Goal: Information Seeking & Learning: Learn about a topic

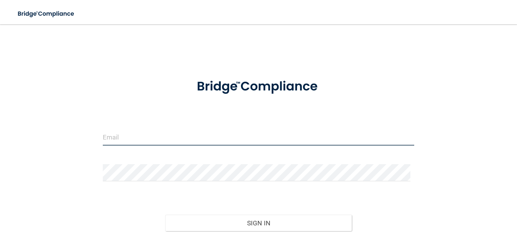
click at [135, 142] on input "email" at bounding box center [258, 137] width 311 height 17
click at [130, 127] on form "Invalid email/password. You don't have permission to access that page. Sign In …" at bounding box center [258, 169] width 311 height 199
click at [124, 139] on input "email" at bounding box center [258, 137] width 311 height 17
type input "[EMAIL_ADDRESS][DOMAIN_NAME]"
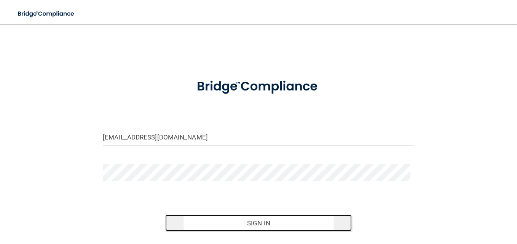
click at [261, 221] on button "Sign In" at bounding box center [258, 223] width 187 height 17
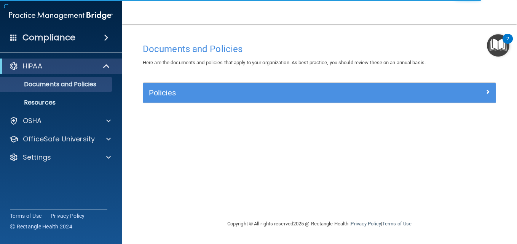
click at [63, 43] on div "Compliance" at bounding box center [61, 37] width 122 height 17
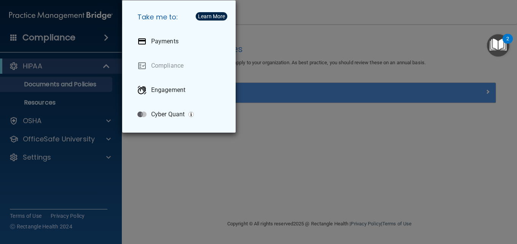
click at [50, 105] on div "Take me to: Payments Compliance Engagement Cyber Quant" at bounding box center [258, 122] width 517 height 244
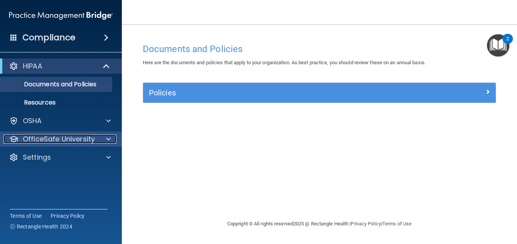
click at [61, 141] on p "OfficeSafe University" at bounding box center [59, 139] width 72 height 9
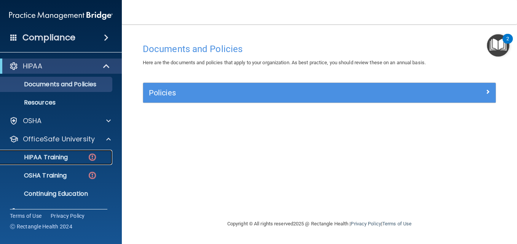
click at [68, 152] on link "HIPAA Training" at bounding box center [52, 157] width 120 height 15
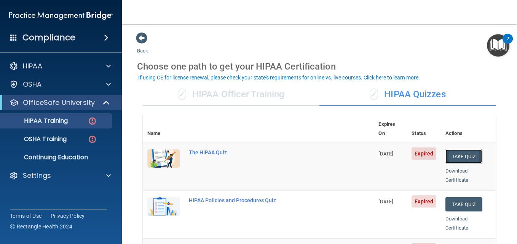
click at [453, 150] on button "Take Quiz" at bounding box center [463, 157] width 37 height 14
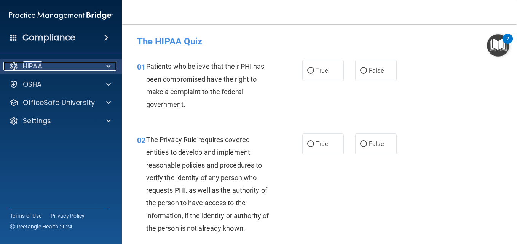
click at [50, 65] on div "HIPAA" at bounding box center [50, 66] width 94 height 9
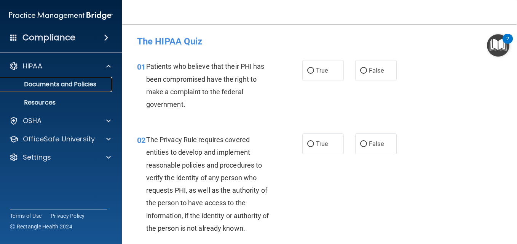
click at [71, 84] on p "Documents and Policies" at bounding box center [57, 85] width 104 height 8
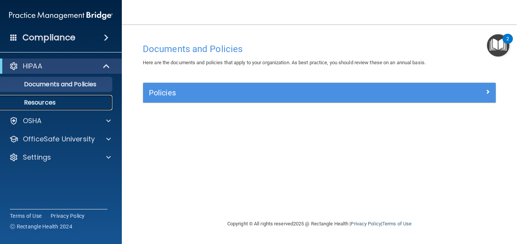
click at [49, 104] on p "Resources" at bounding box center [57, 103] width 104 height 8
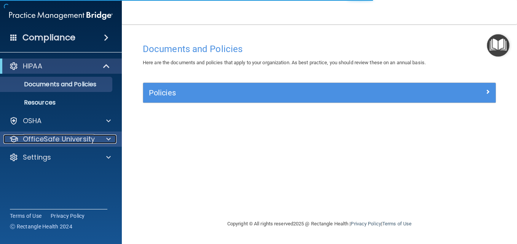
click at [52, 140] on p "OfficeSafe University" at bounding box center [59, 139] width 72 height 9
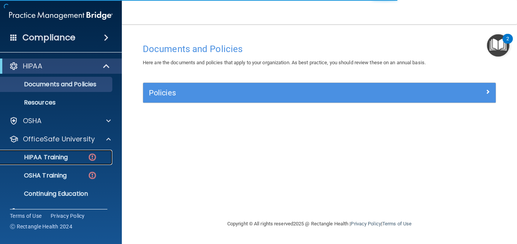
click at [63, 154] on p "HIPAA Training" at bounding box center [36, 158] width 63 height 8
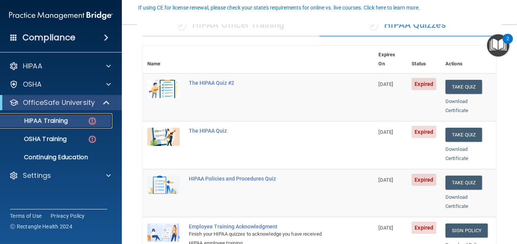
scroll to position [67, 0]
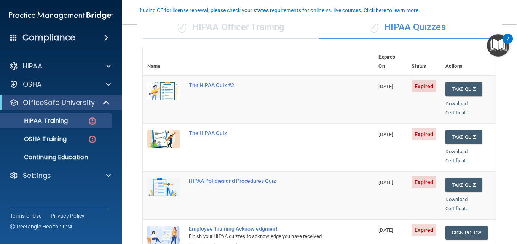
drag, startPoint x: 341, startPoint y: 108, endPoint x: 225, endPoint y: 57, distance: 127.6
click at [225, 57] on th at bounding box center [279, 62] width 190 height 28
click at [42, 140] on p "OSHA Training" at bounding box center [36, 139] width 62 height 8
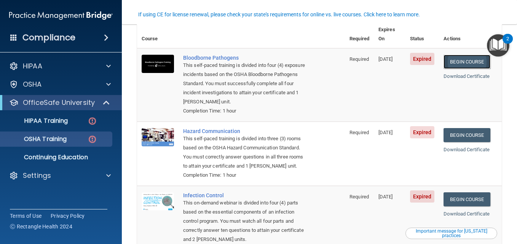
click at [460, 55] on link "Begin Course" at bounding box center [466, 62] width 46 height 14
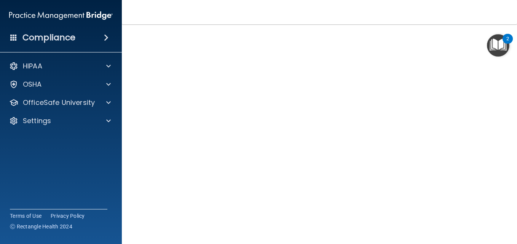
scroll to position [33, 0]
click at [500, 36] on img "Open Resource Center, 2 new notifications" at bounding box center [498, 45] width 22 height 22
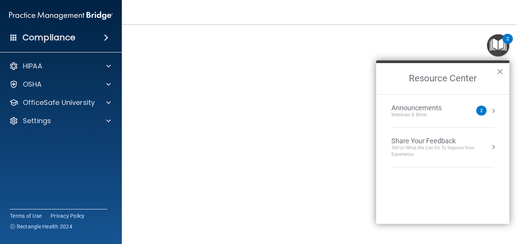
click at [501, 46] on img "Open Resource Center, 2 new notifications" at bounding box center [498, 45] width 22 height 22
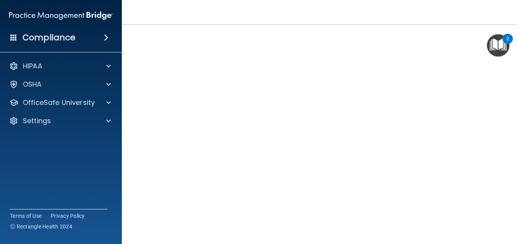
click at [504, 43] on img "Open Resource Center, 2 new notifications" at bounding box center [498, 45] width 22 height 22
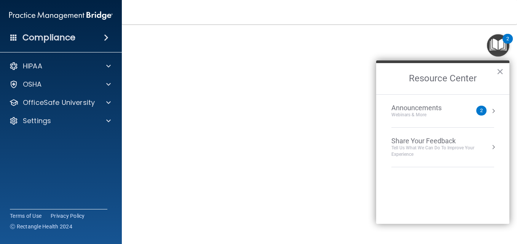
click at [503, 47] on img "Open Resource Center, 2 new notifications" at bounding box center [498, 45] width 22 height 22
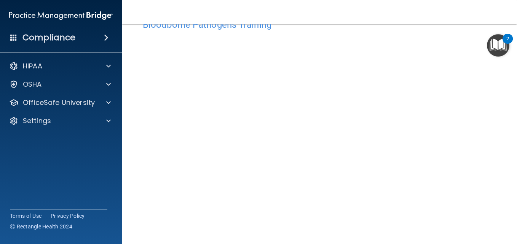
scroll to position [0, 0]
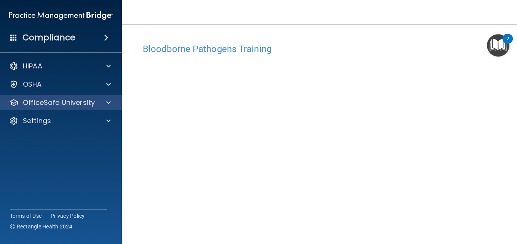
click at [60, 108] on div "OfficeSafe University" at bounding box center [61, 102] width 122 height 15
click at [37, 99] on p "OfficeSafe University" at bounding box center [59, 102] width 72 height 9
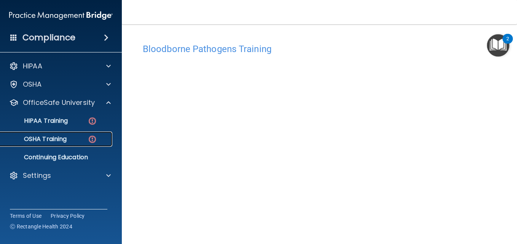
click at [70, 138] on div "OSHA Training" at bounding box center [57, 139] width 104 height 8
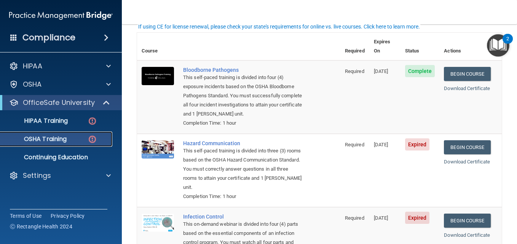
scroll to position [55, 0]
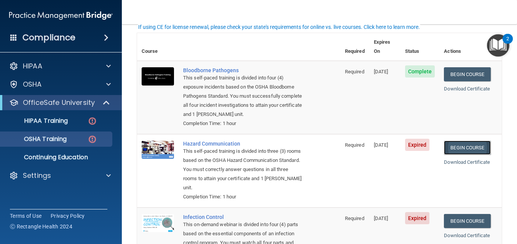
click at [470, 148] on link "Begin Course" at bounding box center [467, 148] width 46 height 14
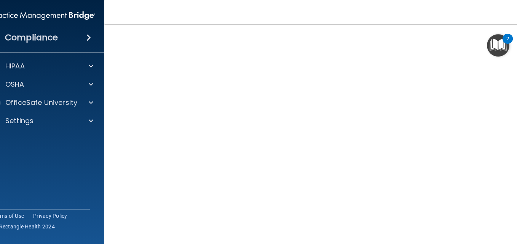
scroll to position [48, 0]
click at [490, 34] on img "Open Resource Center, 2 new notifications" at bounding box center [498, 45] width 22 height 22
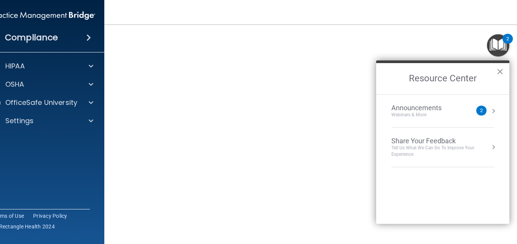
click at [500, 69] on button "×" at bounding box center [499, 71] width 7 height 12
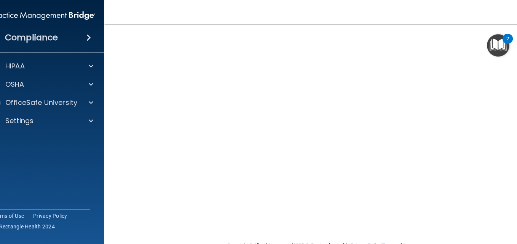
scroll to position [42, 0]
click at [53, 87] on div "OSHA" at bounding box center [33, 84] width 94 height 9
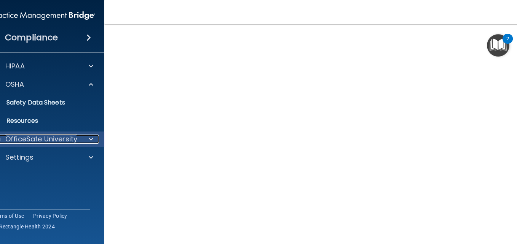
click at [28, 138] on p "OfficeSafe University" at bounding box center [41, 139] width 72 height 9
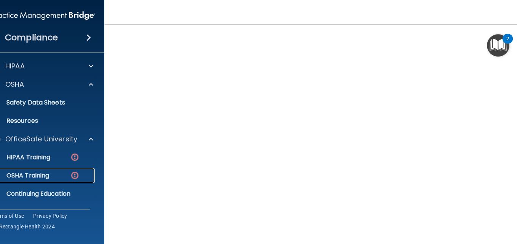
click at [43, 175] on p "OSHA Training" at bounding box center [18, 176] width 62 height 8
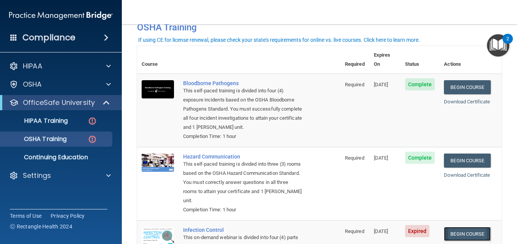
click at [456, 234] on link "Begin Course" at bounding box center [467, 234] width 46 height 14
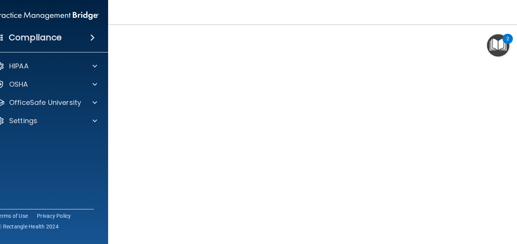
scroll to position [53, 0]
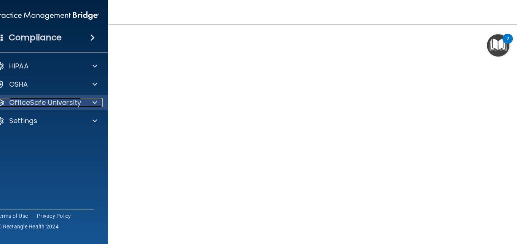
click at [40, 104] on p "OfficeSafe University" at bounding box center [45, 102] width 72 height 9
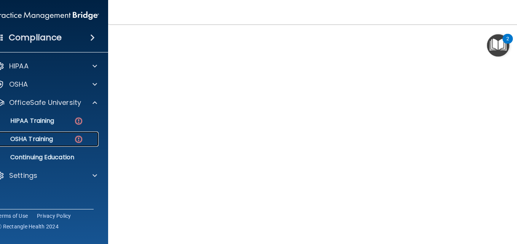
click at [39, 138] on p "OSHA Training" at bounding box center [22, 139] width 62 height 8
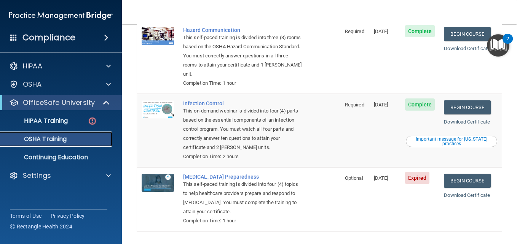
scroll to position [176, 0]
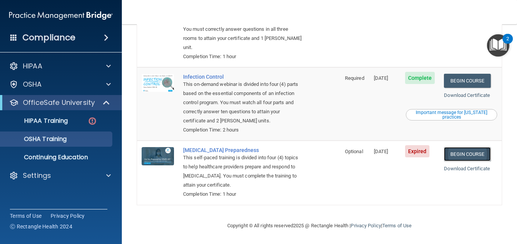
click at [456, 151] on link "Begin Course" at bounding box center [467, 154] width 46 height 14
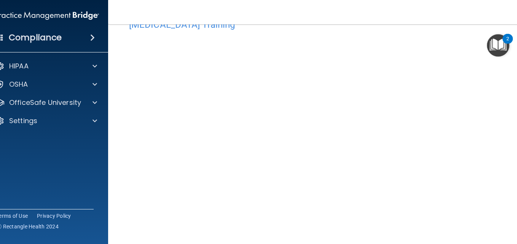
scroll to position [81, 0]
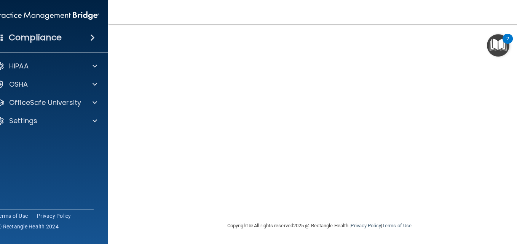
click at [467, 244] on main "[MEDICAL_DATA] Training This course doesn’t expire until [DATE]. Are you sure y…" at bounding box center [319, 134] width 422 height 220
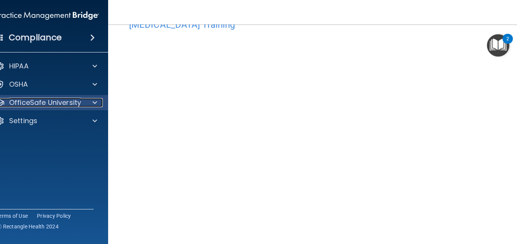
click at [53, 106] on p "OfficeSafe University" at bounding box center [45, 102] width 72 height 9
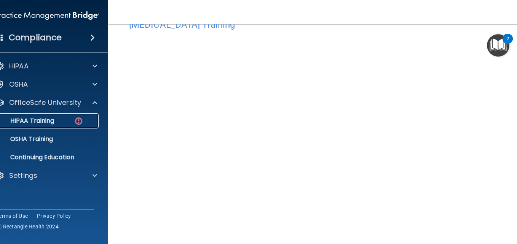
click at [55, 121] on div "HIPAA Training" at bounding box center [43, 121] width 104 height 8
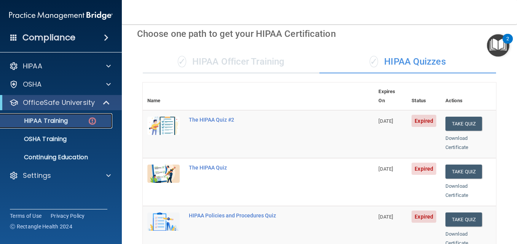
scroll to position [27, 0]
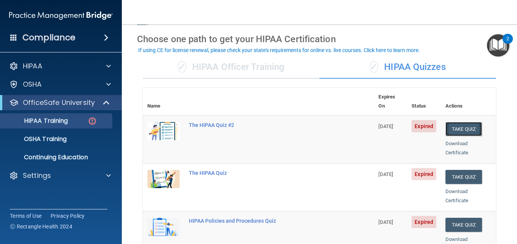
click at [459, 123] on button "Take Quiz" at bounding box center [463, 129] width 37 height 14
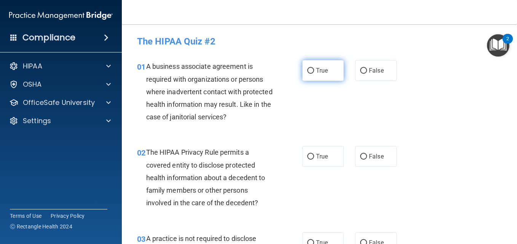
click at [309, 69] on input "True" at bounding box center [310, 71] width 7 height 6
radio input "true"
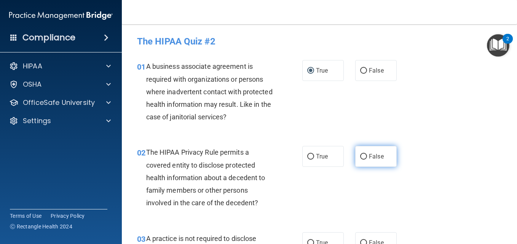
click at [378, 156] on span "False" at bounding box center [376, 156] width 15 height 7
click at [367, 156] on input "False" at bounding box center [363, 157] width 7 height 6
radio input "true"
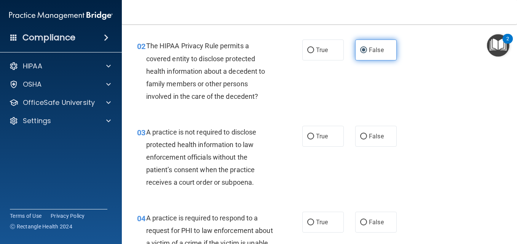
scroll to position [116, 0]
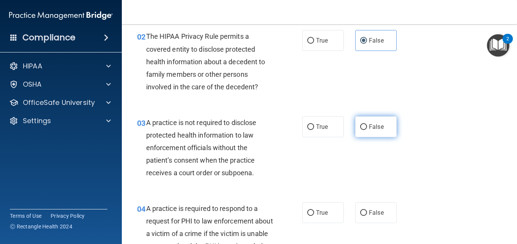
click at [374, 133] on label "False" at bounding box center [375, 126] width 41 height 21
click at [367, 130] on input "False" at bounding box center [363, 127] width 7 height 6
radio input "true"
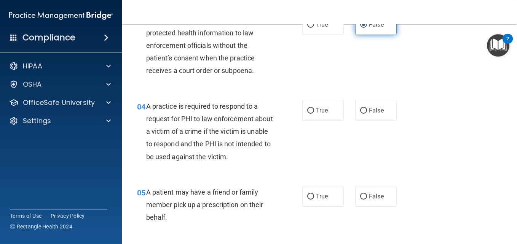
scroll to position [227, 0]
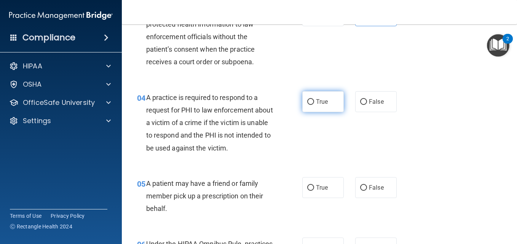
click at [307, 104] on input "True" at bounding box center [310, 102] width 7 height 6
radio input "true"
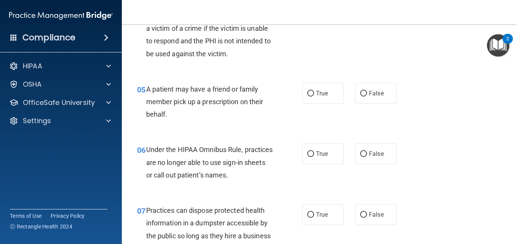
scroll to position [325, 0]
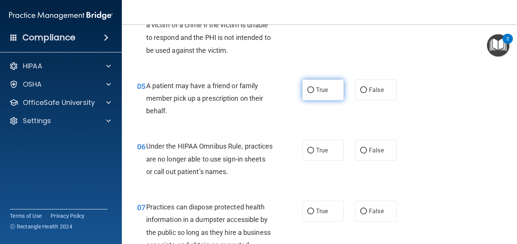
click at [315, 80] on label "True" at bounding box center [322, 90] width 41 height 21
click at [314, 88] on input "True" at bounding box center [310, 91] width 7 height 6
radio input "true"
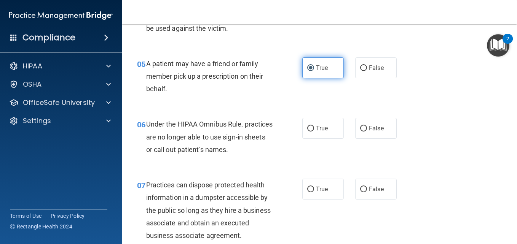
scroll to position [370, 0]
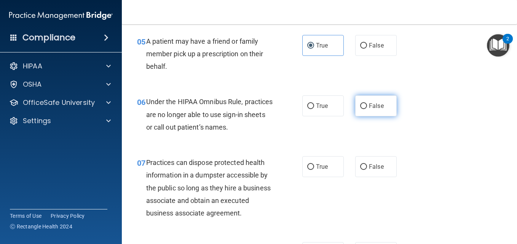
click at [382, 115] on label "False" at bounding box center [375, 106] width 41 height 21
click at [367, 109] on input "False" at bounding box center [363, 107] width 7 height 6
radio input "true"
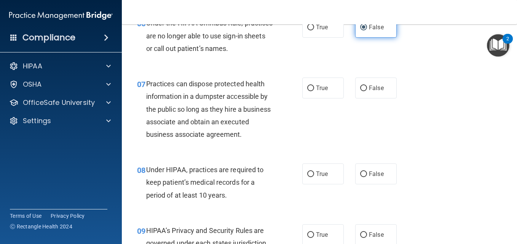
scroll to position [450, 0]
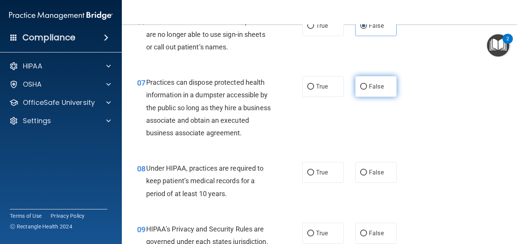
click at [376, 90] on label "False" at bounding box center [375, 86] width 41 height 21
click at [367, 90] on input "False" at bounding box center [363, 87] width 7 height 6
radio input "true"
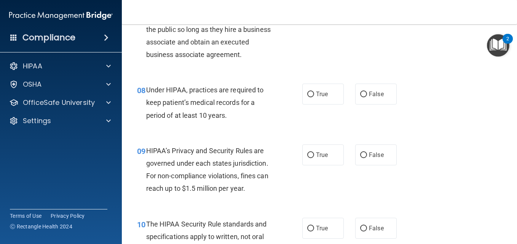
scroll to position [529, 0]
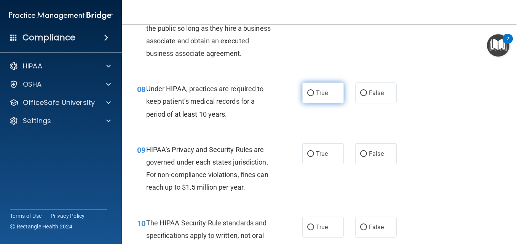
click at [326, 103] on label "True" at bounding box center [322, 93] width 41 height 21
click at [314, 96] on input "True" at bounding box center [310, 94] width 7 height 6
radio input "true"
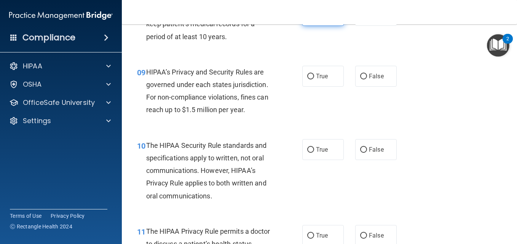
scroll to position [607, 0]
click at [323, 80] on span "True" at bounding box center [322, 75] width 12 height 7
click at [314, 79] on input "True" at bounding box center [310, 76] width 7 height 6
radio input "true"
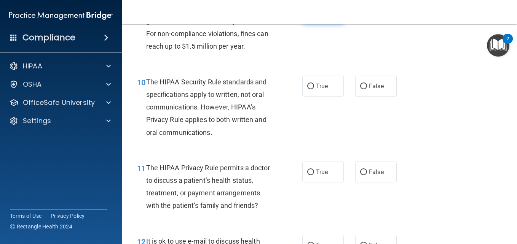
scroll to position [672, 0]
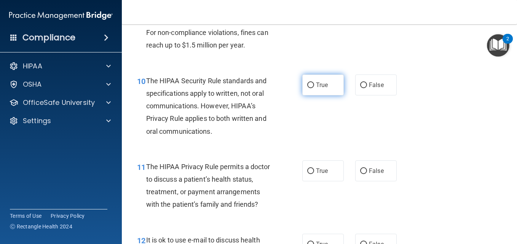
click at [320, 96] on label "True" at bounding box center [322, 85] width 41 height 21
click at [314, 88] on input "True" at bounding box center [310, 86] width 7 height 6
radio input "true"
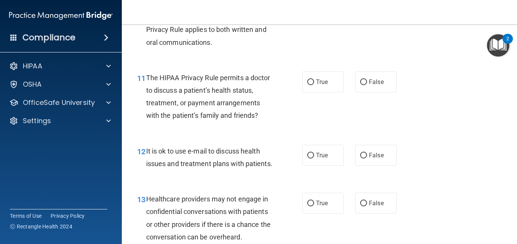
scroll to position [763, 0]
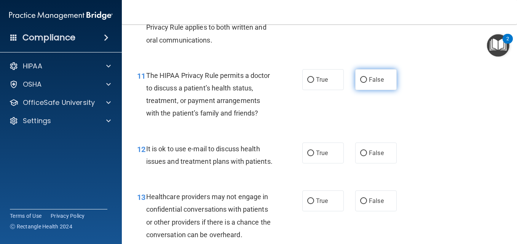
click at [378, 90] on label "False" at bounding box center [375, 79] width 41 height 21
click at [367, 83] on input "False" at bounding box center [363, 80] width 7 height 6
radio input "true"
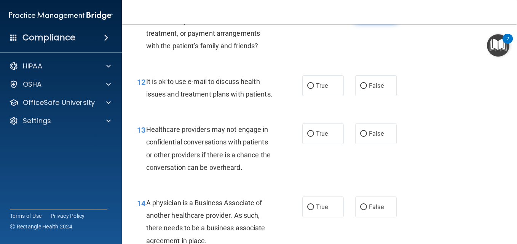
scroll to position [831, 0]
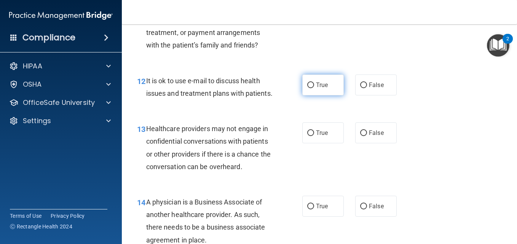
click at [322, 89] on span "True" at bounding box center [322, 84] width 12 height 7
click at [314, 88] on input "True" at bounding box center [310, 86] width 7 height 6
radio input "true"
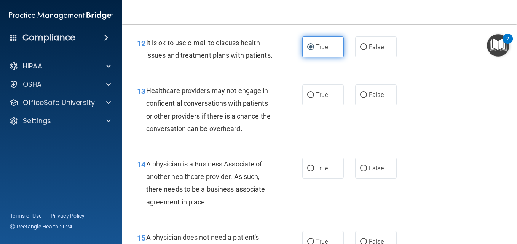
scroll to position [900, 0]
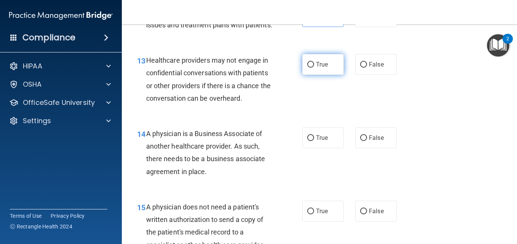
click at [316, 68] on span "True" at bounding box center [322, 64] width 12 height 7
click at [314, 68] on input "True" at bounding box center [310, 65] width 7 height 6
radio input "true"
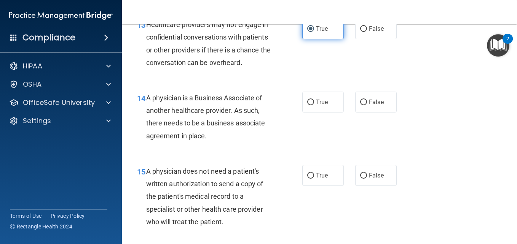
scroll to position [969, 0]
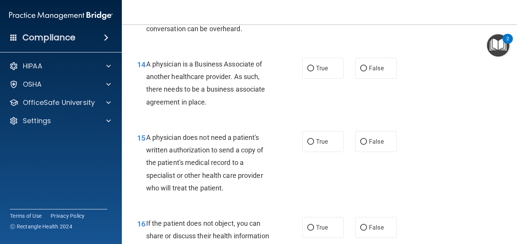
click at [312, 91] on div "14 A physician is a Business Associate of another healthcare provider. As such,…" at bounding box center [319, 84] width 376 height 73
click at [322, 72] on span "True" at bounding box center [322, 68] width 12 height 7
click at [314, 72] on input "True" at bounding box center [310, 69] width 7 height 6
radio input "true"
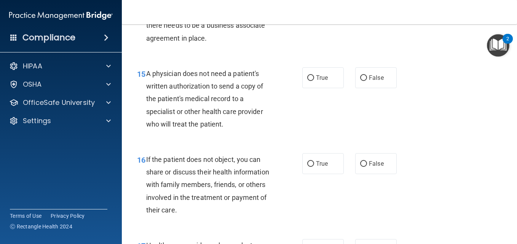
scroll to position [1034, 0]
click at [378, 88] on label "False" at bounding box center [375, 77] width 41 height 21
click at [367, 81] on input "False" at bounding box center [363, 78] width 7 height 6
radio input "true"
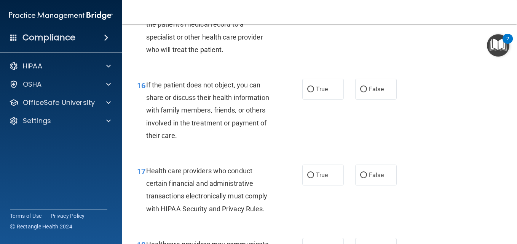
scroll to position [1108, 0]
click at [375, 92] on span "False" at bounding box center [376, 88] width 15 height 7
click at [367, 92] on input "False" at bounding box center [363, 89] width 7 height 6
radio input "true"
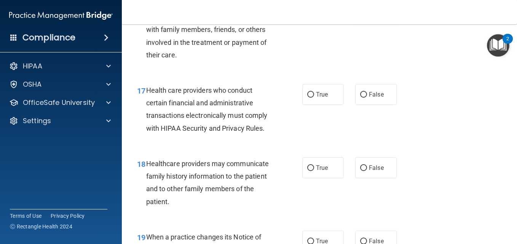
scroll to position [1198, 0]
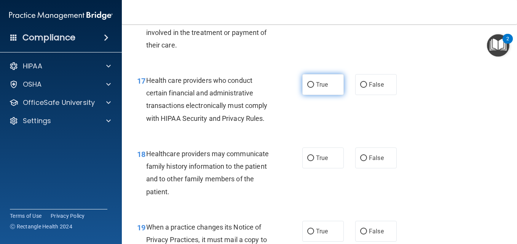
click at [314, 95] on label "True" at bounding box center [322, 84] width 41 height 21
click at [314, 88] on input "True" at bounding box center [310, 85] width 7 height 6
radio input "true"
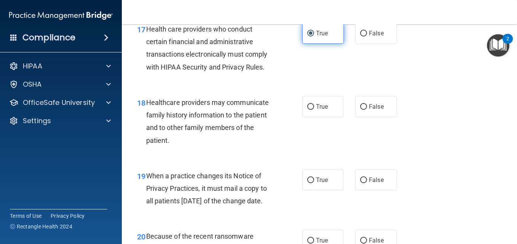
scroll to position [1297, 0]
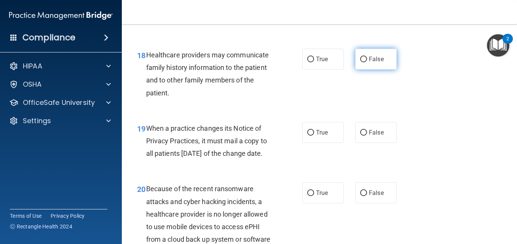
click at [362, 62] on input "False" at bounding box center [363, 60] width 7 height 6
radio input "true"
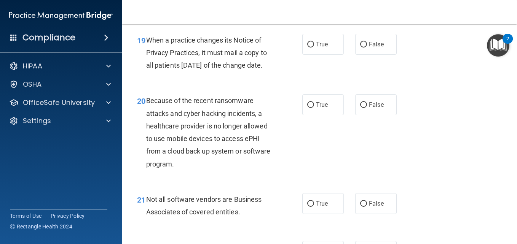
scroll to position [1386, 0]
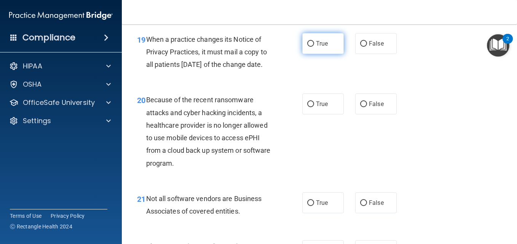
click at [320, 47] on span "True" at bounding box center [322, 43] width 12 height 7
click at [314, 47] on input "True" at bounding box center [310, 44] width 7 height 6
radio input "true"
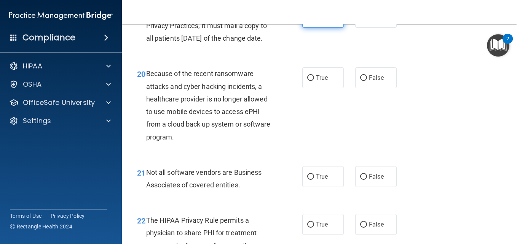
scroll to position [1431, 0]
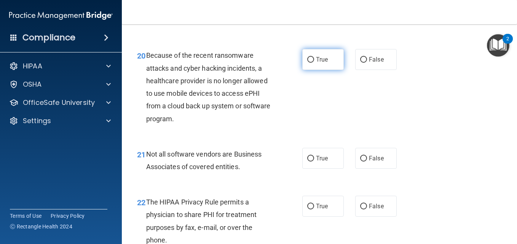
click at [317, 70] on label "True" at bounding box center [322, 59] width 41 height 21
click at [314, 63] on input "True" at bounding box center [310, 60] width 7 height 6
radio input "true"
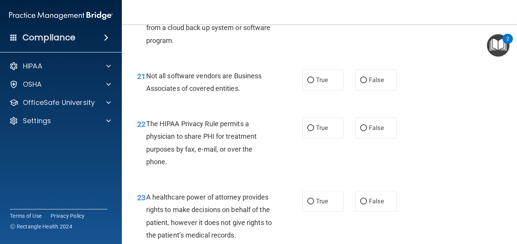
scroll to position [1511, 0]
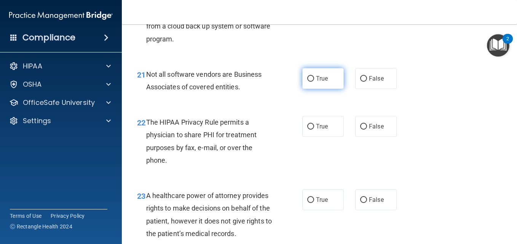
click at [330, 89] on label "True" at bounding box center [322, 78] width 41 height 21
click at [314, 82] on input "True" at bounding box center [310, 79] width 7 height 6
radio input "true"
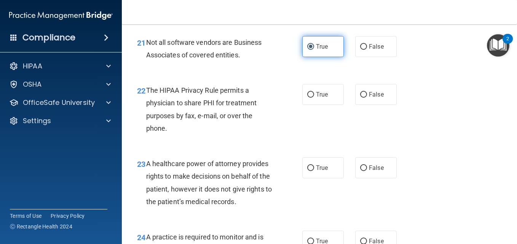
scroll to position [1585, 0]
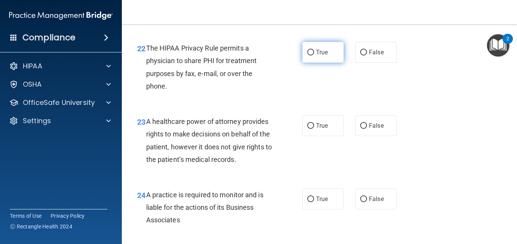
click at [322, 63] on label "True" at bounding box center [322, 52] width 41 height 21
click at [314, 56] on input "True" at bounding box center [310, 53] width 7 height 6
radio input "true"
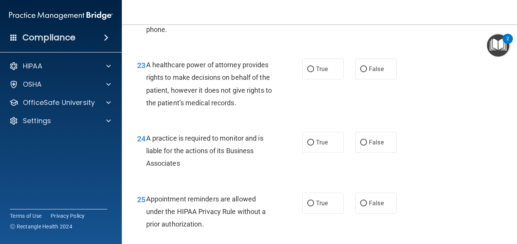
scroll to position [1642, 0]
click at [325, 79] on label "True" at bounding box center [322, 68] width 41 height 21
click at [314, 72] on input "True" at bounding box center [310, 69] width 7 height 6
radio input "true"
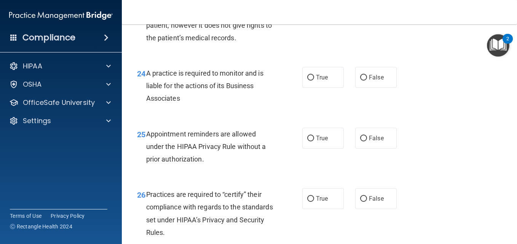
scroll to position [1707, 0]
click at [328, 88] on label "True" at bounding box center [322, 77] width 41 height 21
click at [314, 80] on input "True" at bounding box center [310, 78] width 7 height 6
radio input "true"
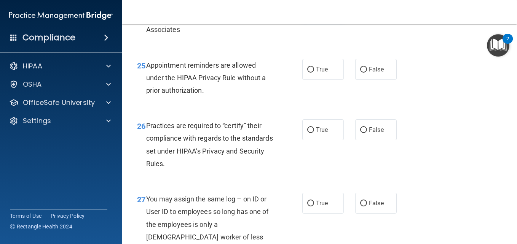
scroll to position [1776, 0]
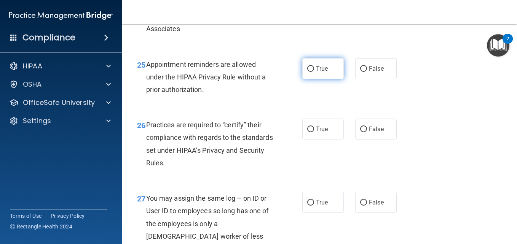
click at [328, 79] on label "True" at bounding box center [322, 68] width 41 height 21
click at [314, 72] on input "True" at bounding box center [310, 69] width 7 height 6
radio input "true"
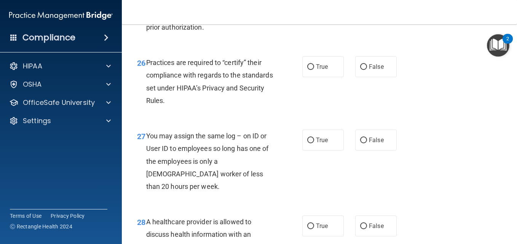
scroll to position [1841, 0]
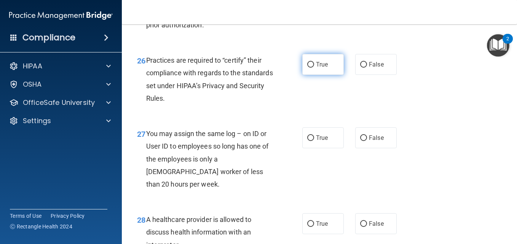
click at [307, 68] on input "True" at bounding box center [310, 65] width 7 height 6
radio input "true"
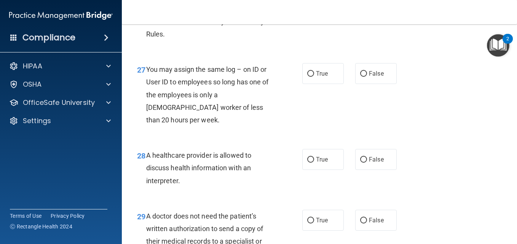
scroll to position [1906, 0]
click at [373, 83] on label "False" at bounding box center [375, 72] width 41 height 21
click at [367, 76] on input "False" at bounding box center [363, 73] width 7 height 6
radio input "true"
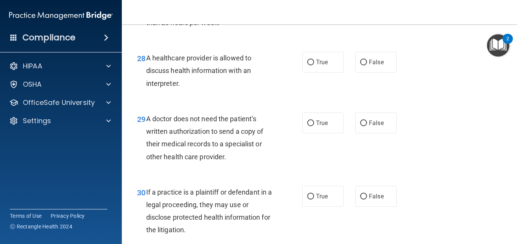
scroll to position [2003, 0]
click at [325, 65] on span "True" at bounding box center [322, 61] width 12 height 7
click at [314, 65] on input "True" at bounding box center [310, 62] width 7 height 6
radio input "true"
click at [323, 133] on label "True" at bounding box center [322, 122] width 41 height 21
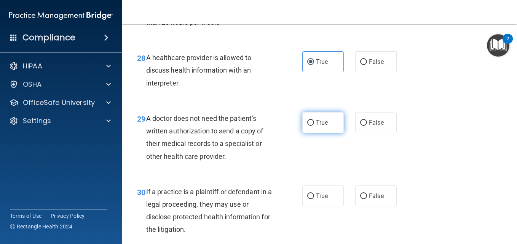
click at [314, 126] on input "True" at bounding box center [310, 123] width 7 height 6
radio input "true"
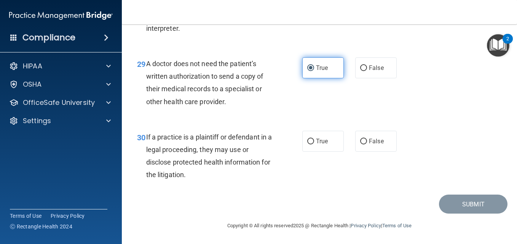
scroll to position [2075, 0]
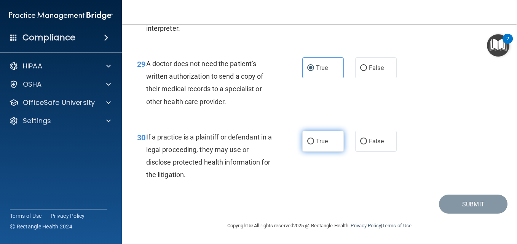
click at [324, 152] on label "True" at bounding box center [322, 141] width 41 height 21
click at [314, 145] on input "True" at bounding box center [310, 142] width 7 height 6
radio input "true"
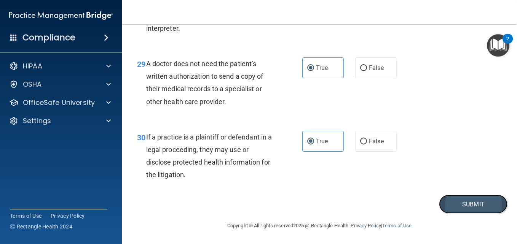
click at [462, 214] on button "Submit" at bounding box center [473, 204] width 68 height 19
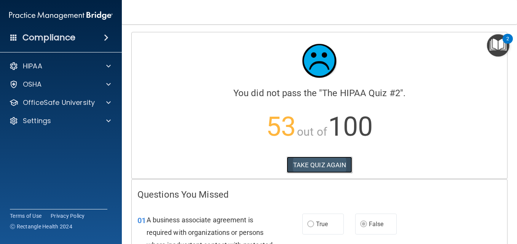
click at [306, 164] on button "TAKE QUIZ AGAIN" at bounding box center [320, 165] width 66 height 17
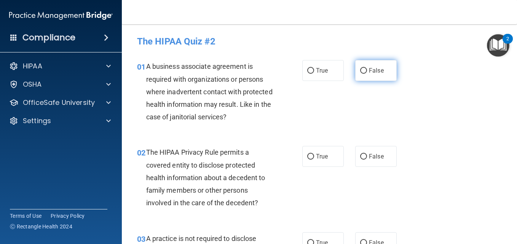
click at [362, 70] on input "False" at bounding box center [363, 71] width 7 height 6
radio input "true"
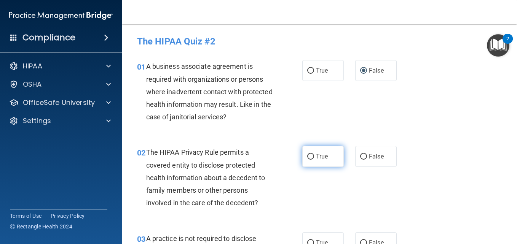
click at [326, 161] on label "True" at bounding box center [322, 156] width 41 height 21
click at [314, 160] on input "True" at bounding box center [310, 157] width 7 height 6
radio input "true"
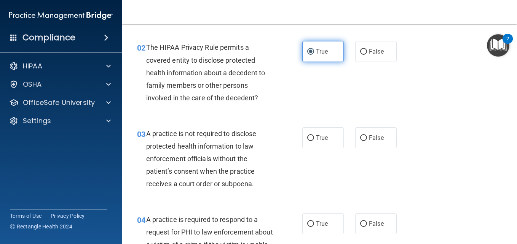
scroll to position [108, 0]
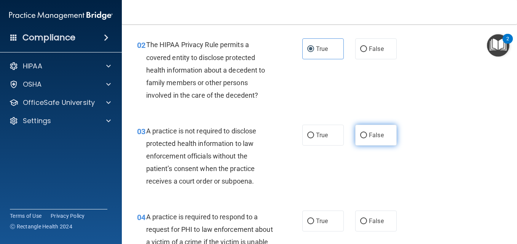
click at [375, 144] on label "False" at bounding box center [375, 135] width 41 height 21
click at [367, 139] on input "False" at bounding box center [363, 136] width 7 height 6
radio input "true"
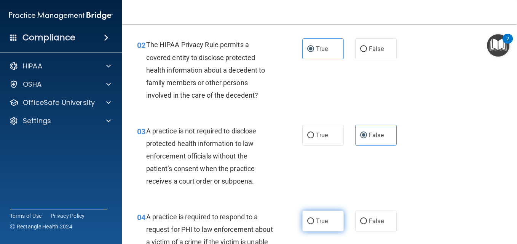
click at [315, 227] on label "True" at bounding box center [322, 221] width 41 height 21
click at [314, 225] on input "True" at bounding box center [310, 222] width 7 height 6
radio input "true"
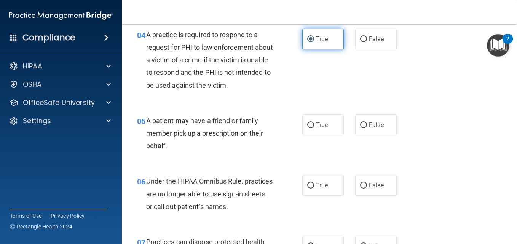
scroll to position [292, 0]
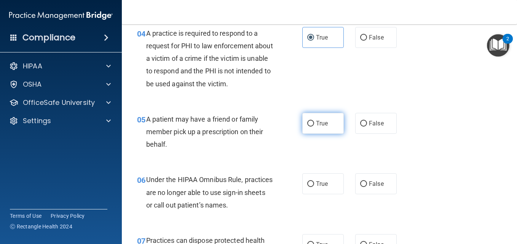
click at [324, 133] on label "True" at bounding box center [322, 123] width 41 height 21
click at [314, 127] on input "True" at bounding box center [310, 124] width 7 height 6
radio input "true"
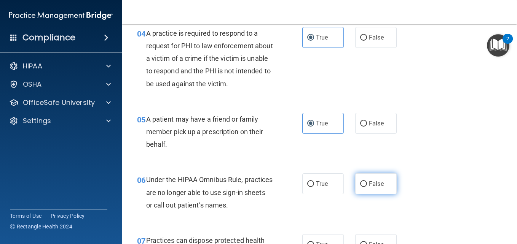
click at [378, 189] on label "False" at bounding box center [375, 184] width 41 height 21
click at [367, 187] on input "False" at bounding box center [363, 185] width 7 height 6
radio input "true"
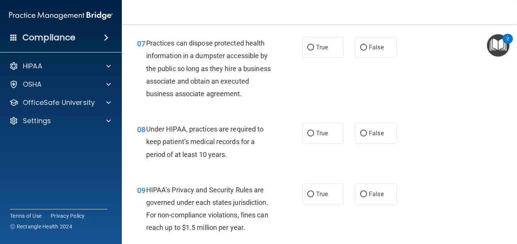
scroll to position [489, 0]
click at [376, 54] on label "False" at bounding box center [375, 47] width 41 height 21
click at [367, 51] on input "False" at bounding box center [363, 48] width 7 height 6
radio input "true"
click at [372, 144] on label "False" at bounding box center [375, 133] width 41 height 21
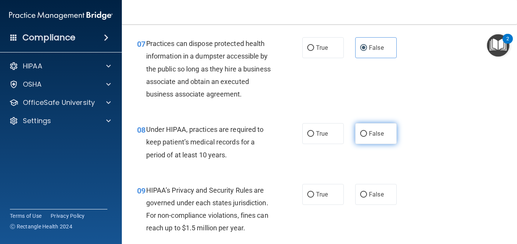
click at [367, 137] on input "False" at bounding box center [363, 134] width 7 height 6
radio input "true"
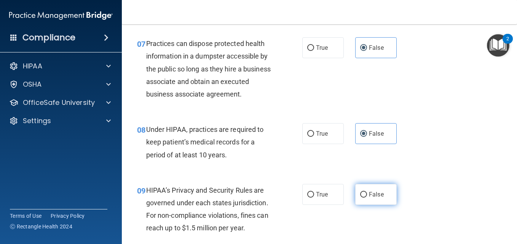
click at [374, 205] on label "False" at bounding box center [375, 194] width 41 height 21
click at [367, 198] on input "False" at bounding box center [363, 195] width 7 height 6
radio input "true"
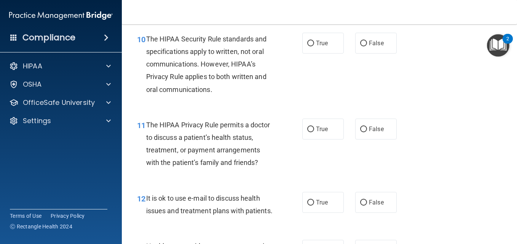
scroll to position [715, 0]
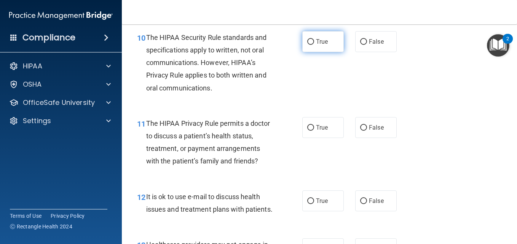
click at [329, 52] on label "True" at bounding box center [322, 41] width 41 height 21
click at [314, 45] on input "True" at bounding box center [310, 42] width 7 height 6
radio input "true"
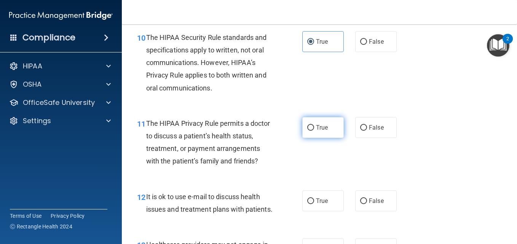
click at [317, 138] on label "True" at bounding box center [322, 127] width 41 height 21
click at [314, 131] on input "True" at bounding box center [310, 128] width 7 height 6
radio input "true"
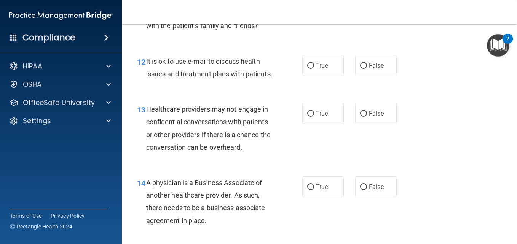
scroll to position [852, 0]
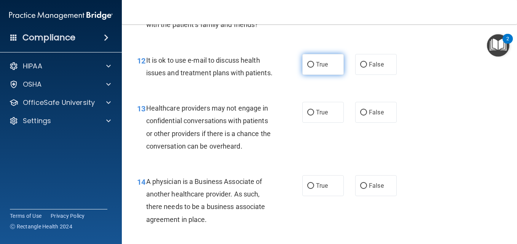
click at [325, 68] on span "True" at bounding box center [322, 64] width 12 height 7
click at [314, 68] on input "True" at bounding box center [310, 65] width 7 height 6
radio input "true"
click at [378, 123] on label "False" at bounding box center [375, 112] width 41 height 21
click at [367, 116] on input "False" at bounding box center [363, 113] width 7 height 6
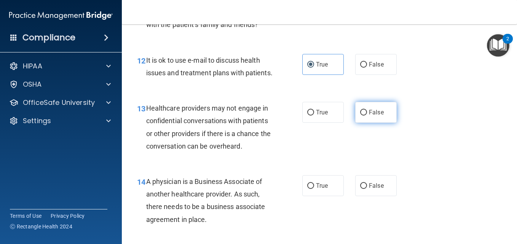
radio input "true"
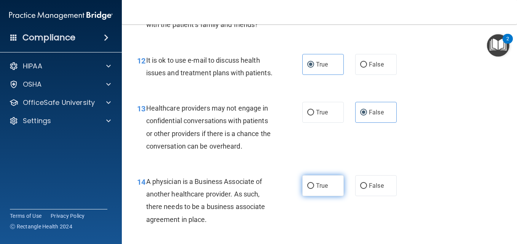
click at [319, 196] on label "True" at bounding box center [322, 185] width 41 height 21
click at [314, 189] on input "True" at bounding box center [310, 186] width 7 height 6
radio input "true"
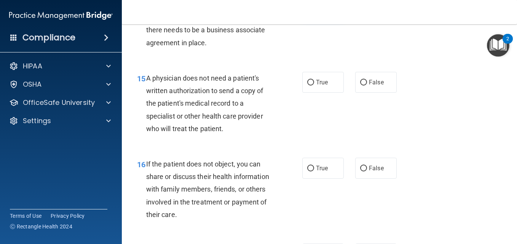
scroll to position [1029, 0]
click at [335, 92] on label "True" at bounding box center [322, 81] width 41 height 21
click at [314, 85] on input "True" at bounding box center [310, 82] width 7 height 6
radio input "true"
click at [325, 178] on label "True" at bounding box center [322, 167] width 41 height 21
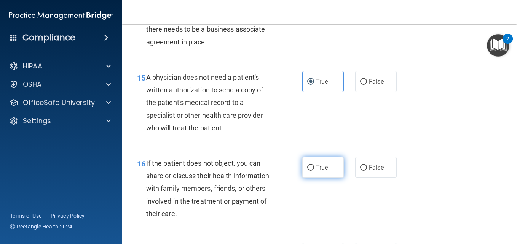
click at [314, 171] on input "True" at bounding box center [310, 168] width 7 height 6
radio input "true"
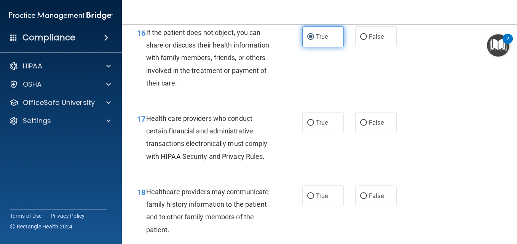
scroll to position [1162, 0]
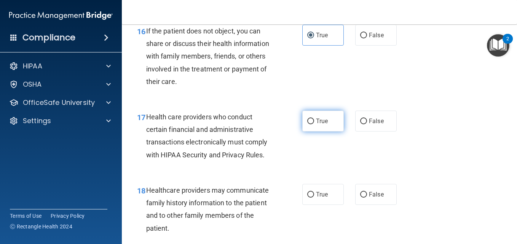
click at [317, 125] on span "True" at bounding box center [322, 121] width 12 height 7
click at [314, 124] on input "True" at bounding box center [310, 122] width 7 height 6
radio input "true"
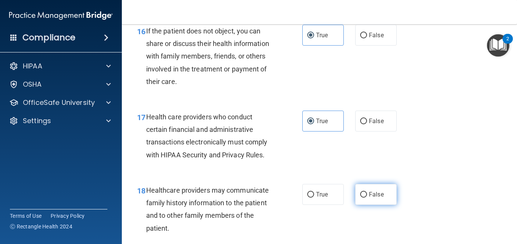
click at [376, 205] on label "False" at bounding box center [375, 194] width 41 height 21
click at [367, 198] on input "False" at bounding box center [363, 195] width 7 height 6
radio input "true"
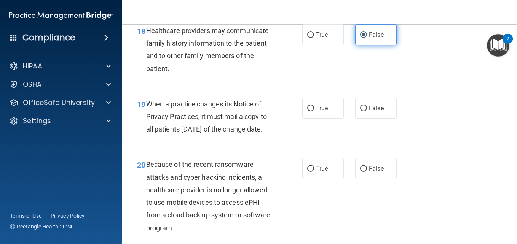
scroll to position [1323, 0]
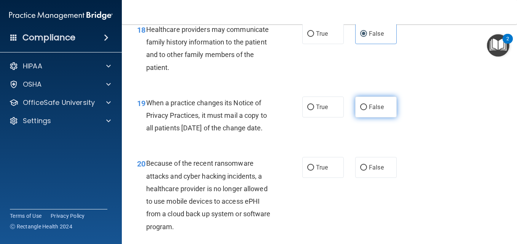
click at [378, 118] on label "False" at bounding box center [375, 107] width 41 height 21
click at [367, 110] on input "False" at bounding box center [363, 108] width 7 height 6
radio input "true"
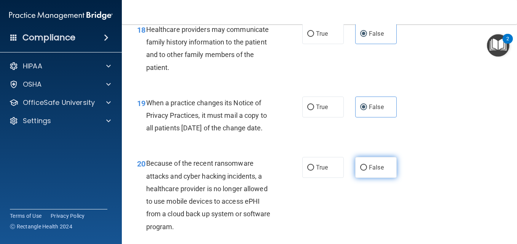
click at [369, 178] on label "False" at bounding box center [375, 167] width 41 height 21
click at [367, 171] on input "False" at bounding box center [363, 168] width 7 height 6
radio input "true"
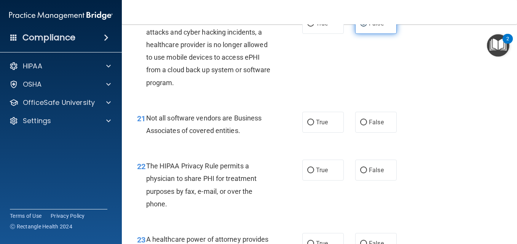
scroll to position [1468, 0]
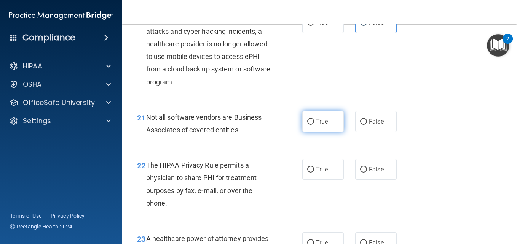
click at [315, 132] on label "True" at bounding box center [322, 121] width 41 height 21
click at [314, 125] on input "True" at bounding box center [310, 122] width 7 height 6
radio input "true"
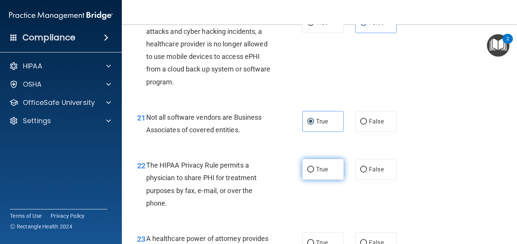
click at [316, 173] on span "True" at bounding box center [322, 169] width 12 height 7
click at [314, 173] on input "True" at bounding box center [310, 170] width 7 height 6
radio input "true"
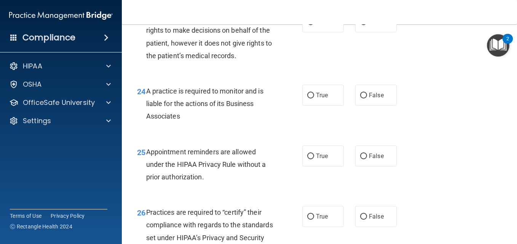
scroll to position [1691, 0]
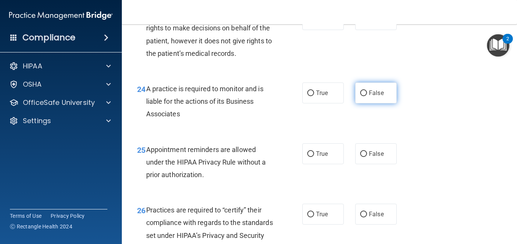
click at [375, 97] on span "False" at bounding box center [376, 92] width 15 height 7
click at [367, 96] on input "False" at bounding box center [363, 94] width 7 height 6
radio input "true"
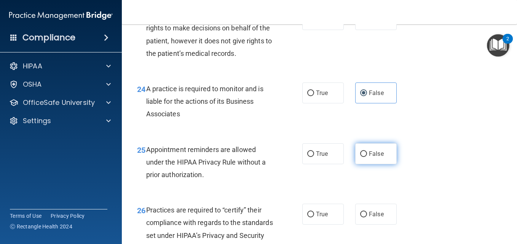
click at [384, 164] on label "False" at bounding box center [375, 153] width 41 height 21
click at [367, 157] on input "False" at bounding box center [363, 154] width 7 height 6
radio input "true"
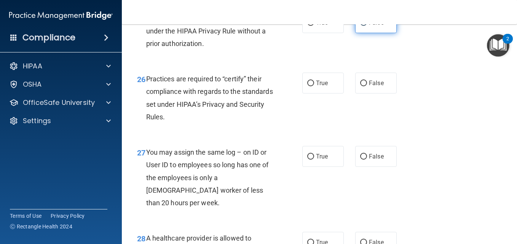
scroll to position [1823, 0]
click at [324, 93] on label "True" at bounding box center [322, 82] width 41 height 21
click at [314, 86] on input "True" at bounding box center [310, 83] width 7 height 6
radio input "true"
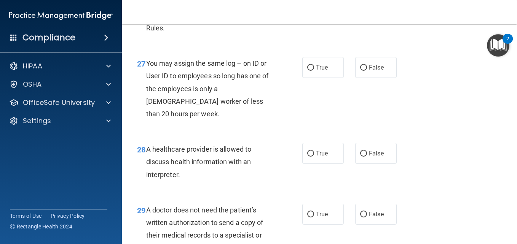
scroll to position [1920, 0]
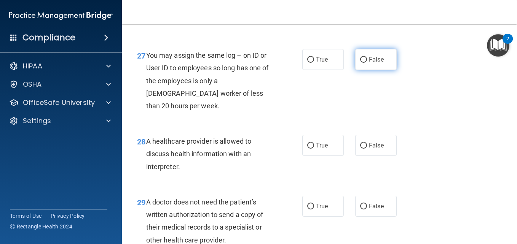
click at [370, 70] on label "False" at bounding box center [375, 59] width 41 height 21
click at [367, 63] on input "False" at bounding box center [363, 60] width 7 height 6
radio input "true"
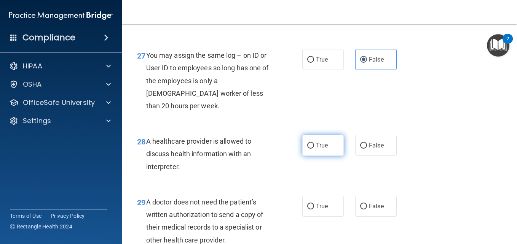
click at [312, 156] on label "True" at bounding box center [322, 145] width 41 height 21
click at [312, 149] on input "True" at bounding box center [310, 146] width 7 height 6
radio input "true"
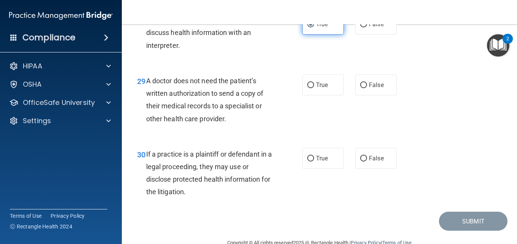
scroll to position [2042, 0]
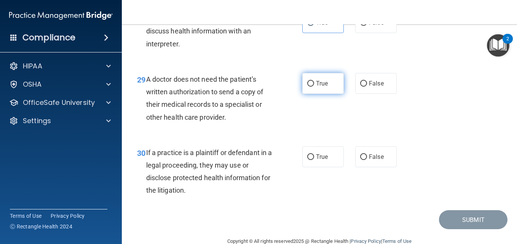
click at [326, 94] on label "True" at bounding box center [322, 83] width 41 height 21
click at [314, 87] on input "True" at bounding box center [310, 84] width 7 height 6
radio input "true"
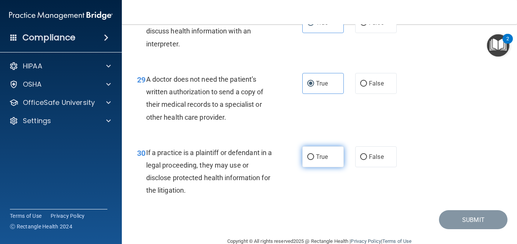
click at [322, 167] on label "True" at bounding box center [322, 157] width 41 height 21
click at [314, 160] on input "True" at bounding box center [310, 158] width 7 height 6
radio input "true"
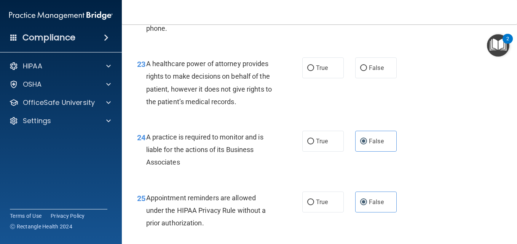
scroll to position [1636, 0]
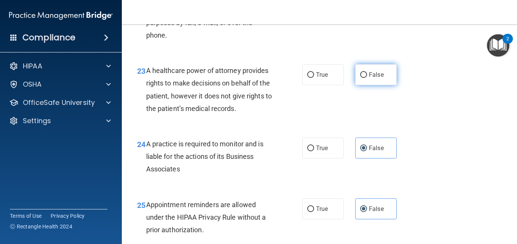
click at [392, 85] on label "False" at bounding box center [375, 74] width 41 height 21
click at [367, 78] on input "False" at bounding box center [363, 75] width 7 height 6
radio input "true"
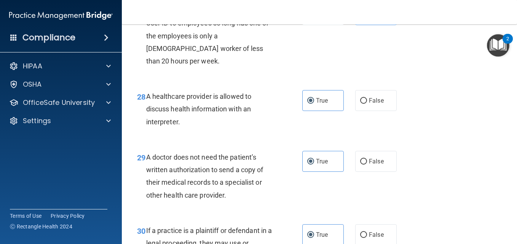
scroll to position [2096, 0]
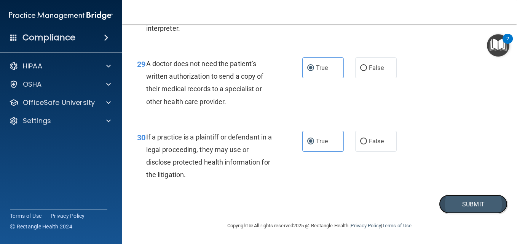
click at [459, 205] on button "Submit" at bounding box center [473, 204] width 68 height 19
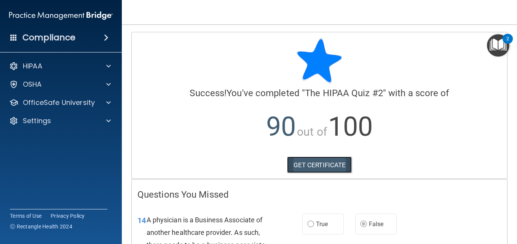
click at [326, 166] on link "GET CERTIFICATE" at bounding box center [319, 165] width 65 height 17
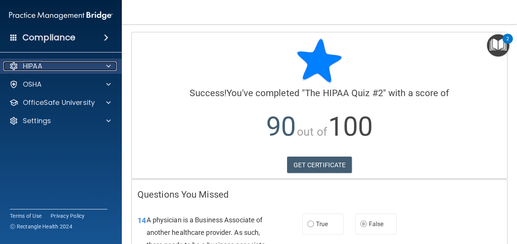
click at [41, 68] on p "HIPAA" at bounding box center [32, 66] width 19 height 9
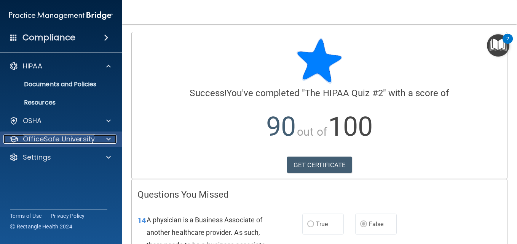
click at [59, 140] on p "OfficeSafe University" at bounding box center [59, 139] width 72 height 9
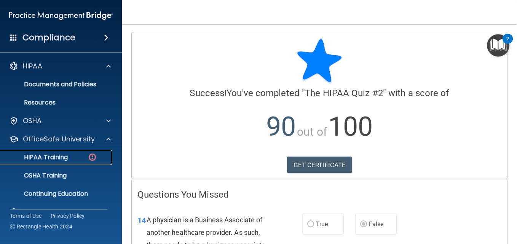
click at [59, 162] on link "HIPAA Training" at bounding box center [52, 157] width 120 height 15
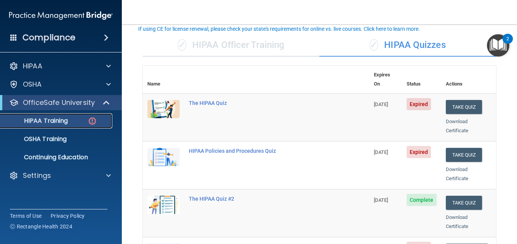
scroll to position [48, 0]
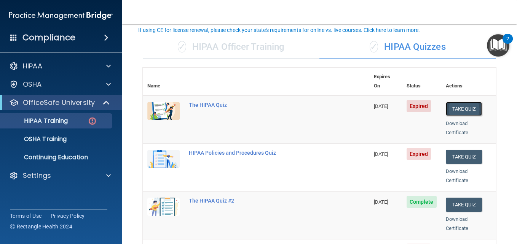
click at [462, 102] on button "Take Quiz" at bounding box center [464, 109] width 37 height 14
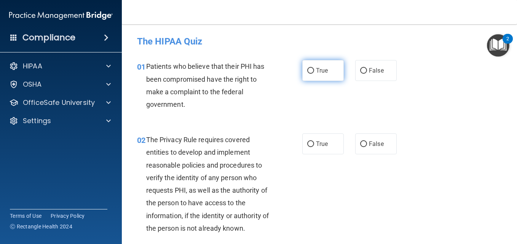
click at [311, 71] on input "True" at bounding box center [310, 71] width 7 height 6
radio input "true"
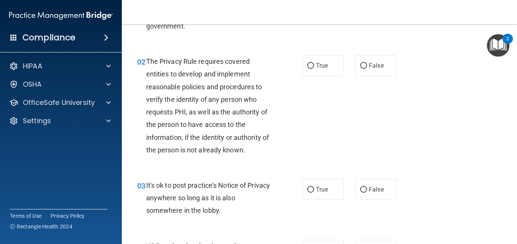
scroll to position [79, 0]
click at [309, 68] on input "True" at bounding box center [310, 65] width 7 height 6
radio input "true"
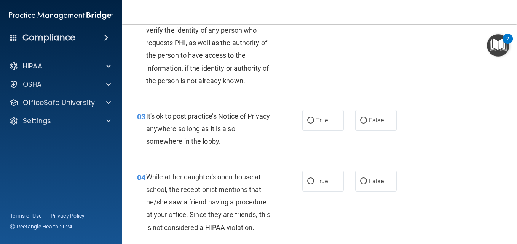
scroll to position [151, 0]
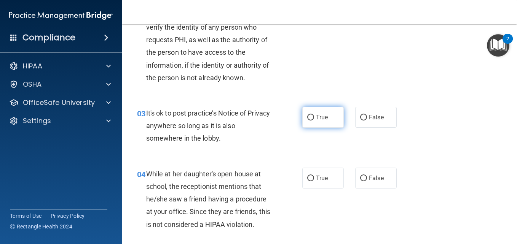
click at [321, 120] on span "True" at bounding box center [322, 117] width 12 height 7
click at [314, 120] on input "True" at bounding box center [310, 118] width 7 height 6
radio input "true"
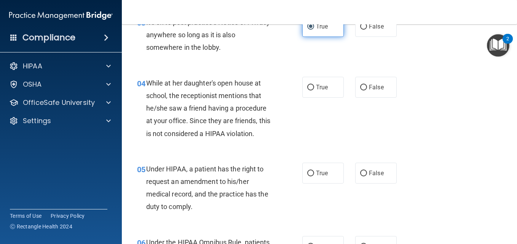
scroll to position [242, 0]
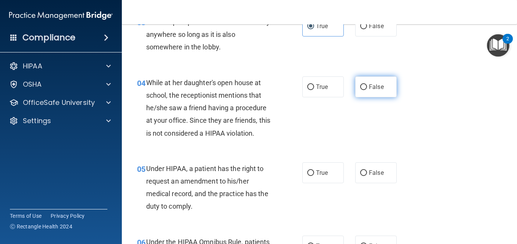
click at [376, 95] on label "False" at bounding box center [375, 86] width 41 height 21
click at [367, 90] on input "False" at bounding box center [363, 87] width 7 height 6
radio input "true"
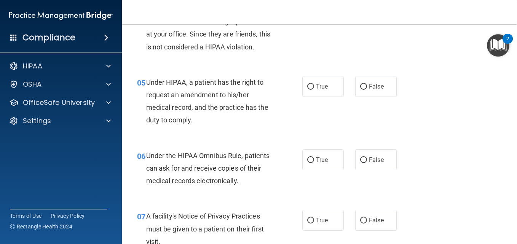
scroll to position [329, 0]
click at [324, 93] on label "True" at bounding box center [322, 86] width 41 height 21
click at [314, 89] on input "True" at bounding box center [310, 87] width 7 height 6
radio input "true"
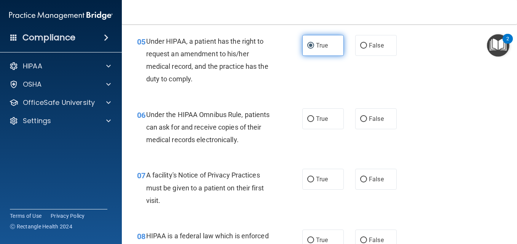
scroll to position [370, 0]
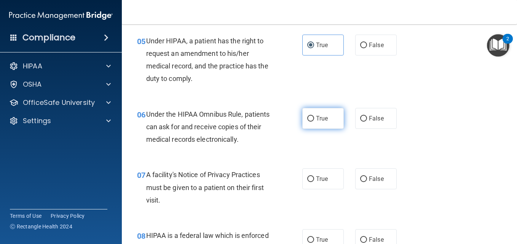
click at [337, 120] on label "True" at bounding box center [322, 118] width 41 height 21
click at [314, 120] on input "True" at bounding box center [310, 119] width 7 height 6
radio input "true"
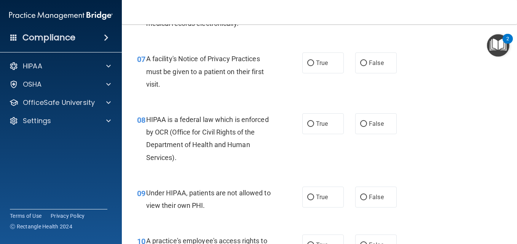
scroll to position [487, 0]
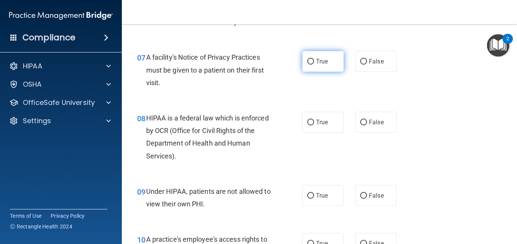
click at [319, 59] on span "True" at bounding box center [322, 61] width 12 height 7
click at [314, 59] on input "True" at bounding box center [310, 62] width 7 height 6
radio input "true"
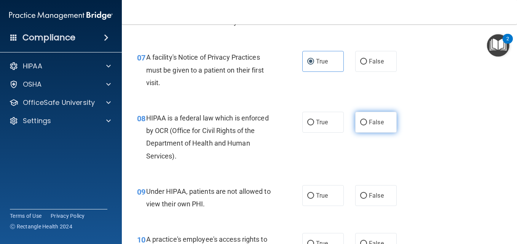
click at [370, 117] on label "False" at bounding box center [375, 122] width 41 height 21
click at [367, 120] on input "False" at bounding box center [363, 123] width 7 height 6
radio input "true"
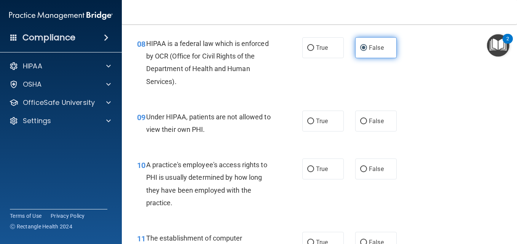
scroll to position [563, 0]
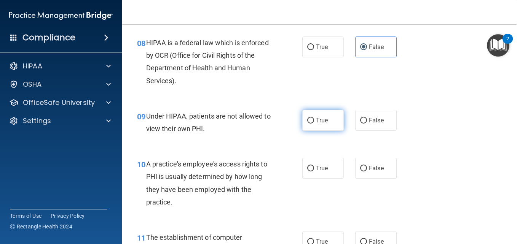
click at [328, 126] on label "True" at bounding box center [322, 120] width 41 height 21
click at [314, 124] on input "True" at bounding box center [310, 121] width 7 height 6
radio input "true"
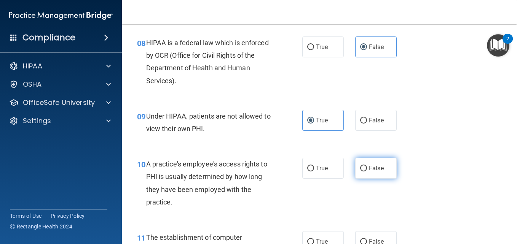
click at [392, 175] on label "False" at bounding box center [375, 168] width 41 height 21
click at [367, 172] on input "False" at bounding box center [363, 169] width 7 height 6
radio input "true"
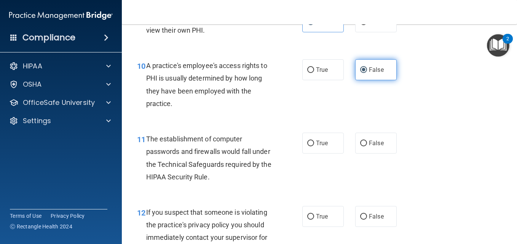
scroll to position [668, 0]
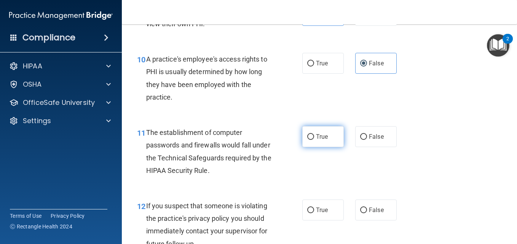
click at [310, 146] on label "True" at bounding box center [322, 136] width 41 height 21
click at [310, 140] on input "True" at bounding box center [310, 137] width 7 height 6
radio input "true"
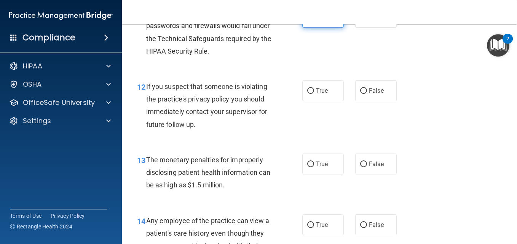
scroll to position [814, 0]
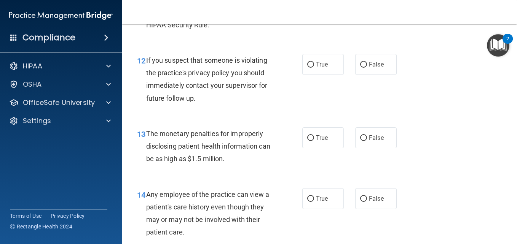
click at [457, 78] on div "12 If you suspect that someone is violating the practice's privacy policy you s…" at bounding box center [319, 81] width 376 height 73
click at [314, 55] on label "True" at bounding box center [322, 64] width 41 height 21
click at [314, 62] on input "True" at bounding box center [310, 65] width 7 height 6
radio input "true"
click at [320, 139] on span "True" at bounding box center [322, 137] width 12 height 7
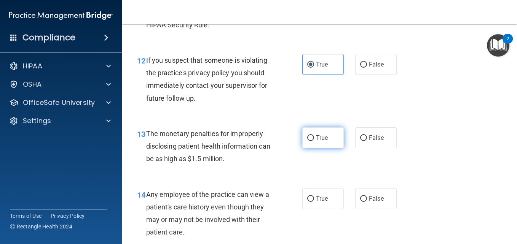
click at [314, 139] on input "True" at bounding box center [310, 138] width 7 height 6
radio input "true"
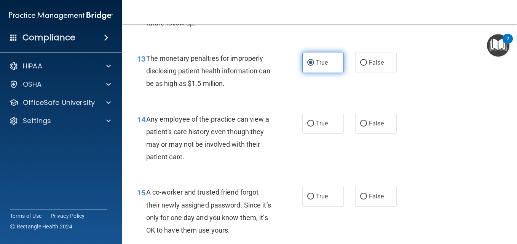
scroll to position [890, 0]
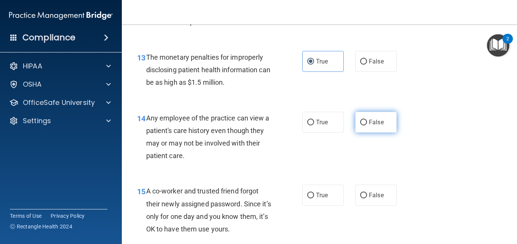
click at [369, 125] on span "False" at bounding box center [376, 122] width 15 height 7
click at [367, 125] on input "False" at bounding box center [363, 123] width 7 height 6
radio input "true"
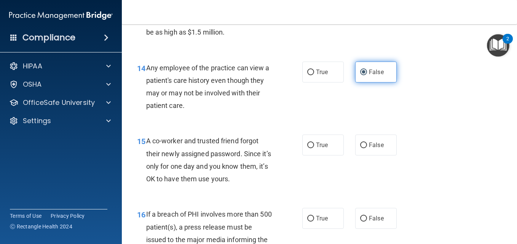
scroll to position [941, 0]
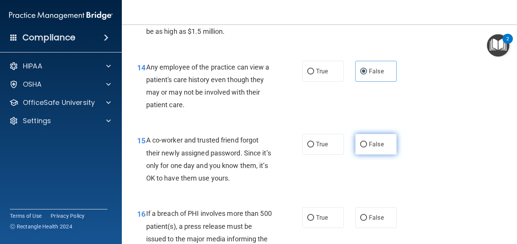
click at [374, 146] on span "False" at bounding box center [376, 144] width 15 height 7
click at [367, 146] on input "False" at bounding box center [363, 145] width 7 height 6
radio input "true"
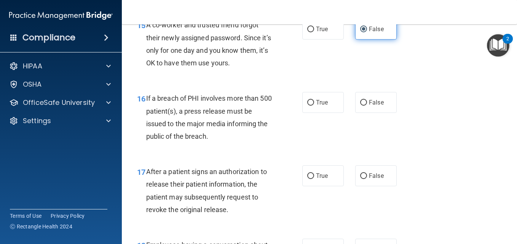
scroll to position [1058, 0]
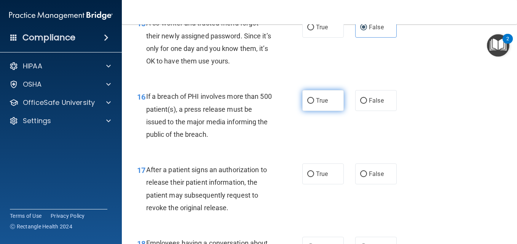
click at [307, 102] on input "True" at bounding box center [310, 101] width 7 height 6
radio input "true"
click at [322, 192] on div "17 After a patient signs an authorization to release their patient information,…" at bounding box center [319, 190] width 376 height 73
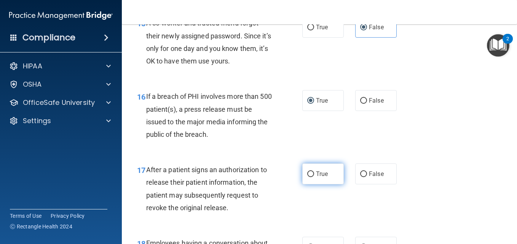
click at [320, 181] on label "True" at bounding box center [322, 174] width 41 height 21
click at [314, 177] on input "True" at bounding box center [310, 175] width 7 height 6
radio input "true"
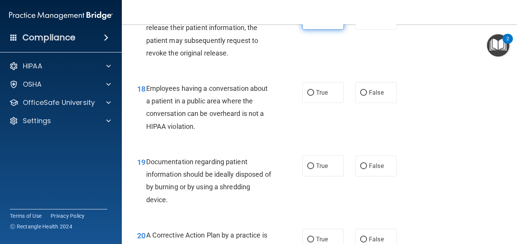
scroll to position [1214, 0]
click at [379, 89] on span "False" at bounding box center [376, 92] width 15 height 7
click at [367, 90] on input "False" at bounding box center [363, 93] width 7 height 6
radio input "true"
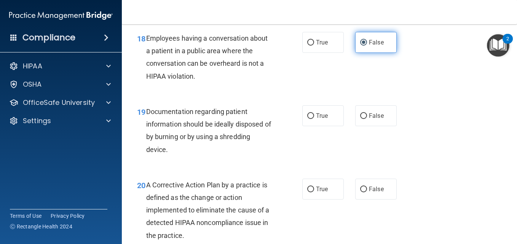
scroll to position [1264, 0]
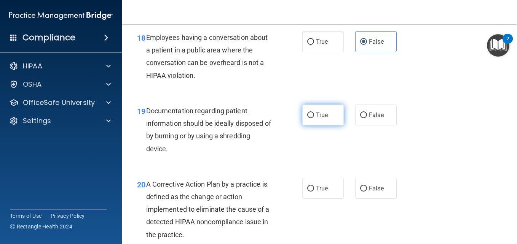
click at [307, 115] on input "True" at bounding box center [310, 116] width 7 height 6
radio input "true"
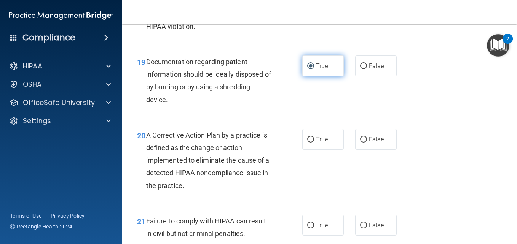
scroll to position [1314, 0]
click at [321, 124] on div "20 A Corrective Action Plan by a practice is defined as the change or action im…" at bounding box center [319, 162] width 376 height 86
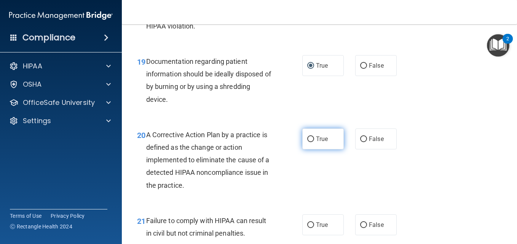
click at [323, 149] on label "True" at bounding box center [322, 139] width 41 height 21
click at [314, 142] on input "True" at bounding box center [310, 140] width 7 height 6
radio input "true"
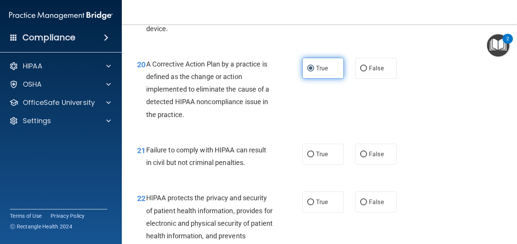
scroll to position [1385, 0]
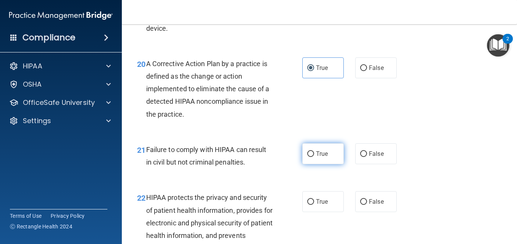
click at [320, 163] on label "True" at bounding box center [322, 153] width 41 height 21
click at [314, 157] on input "True" at bounding box center [310, 154] width 7 height 6
radio input "true"
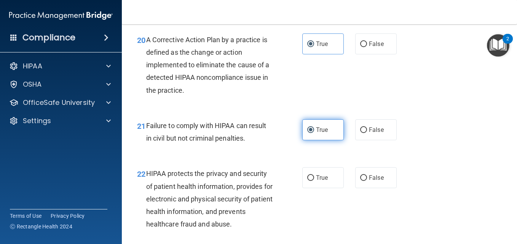
scroll to position [1409, 0]
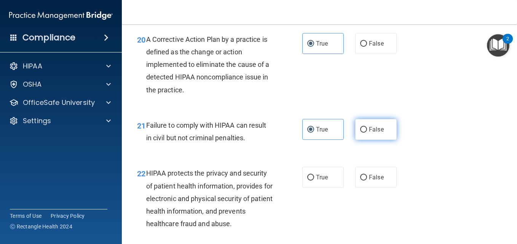
click at [382, 129] on label "False" at bounding box center [375, 129] width 41 height 21
click at [367, 129] on input "False" at bounding box center [363, 130] width 7 height 6
radio input "true"
radio input "false"
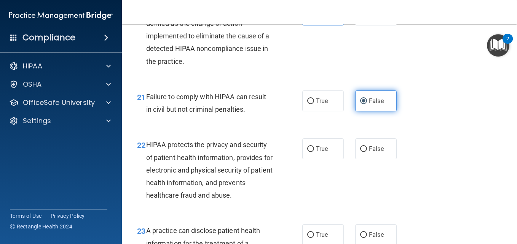
scroll to position [1439, 0]
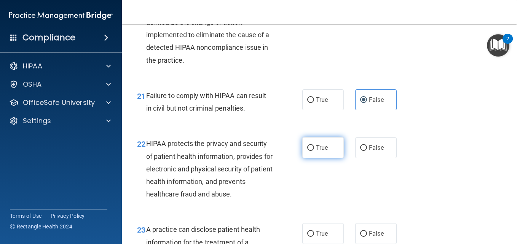
click at [311, 150] on input "True" at bounding box center [310, 148] width 7 height 6
radio input "true"
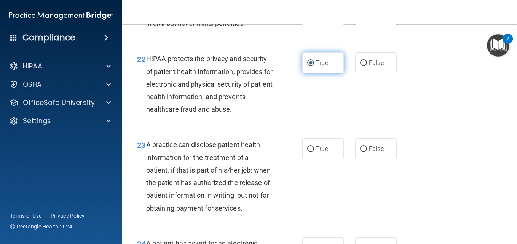
scroll to position [1526, 0]
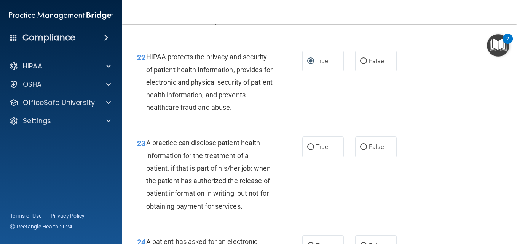
click at [325, 166] on div "23 A practice can disclose patient health information for the treatment of a pa…" at bounding box center [319, 176] width 376 height 99
click at [331, 150] on label "True" at bounding box center [322, 147] width 41 height 21
click at [314, 150] on input "True" at bounding box center [310, 148] width 7 height 6
radio input "true"
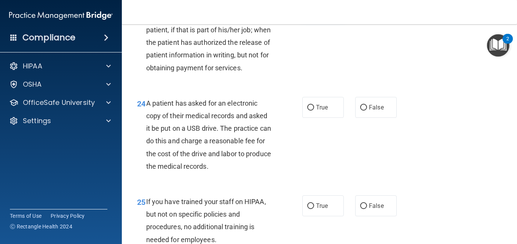
scroll to position [1675, 0]
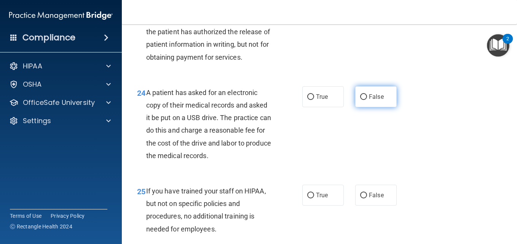
click at [368, 107] on label "False" at bounding box center [375, 96] width 41 height 21
click at [367, 100] on input "False" at bounding box center [363, 97] width 7 height 6
radio input "true"
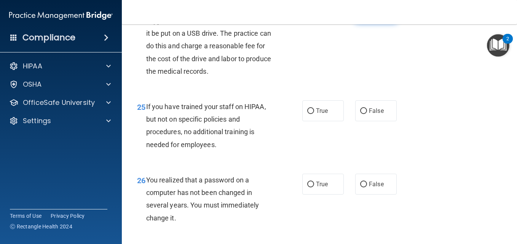
scroll to position [1760, 0]
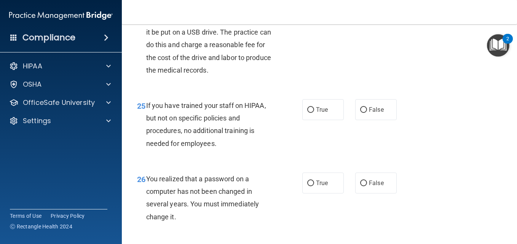
click at [374, 137] on div "25 If you have trained your staff on HIPAA, but not on specific policies and pr…" at bounding box center [319, 126] width 376 height 73
click at [378, 113] on span "False" at bounding box center [376, 109] width 15 height 7
click at [367, 113] on input "False" at bounding box center [363, 110] width 7 height 6
radio input "true"
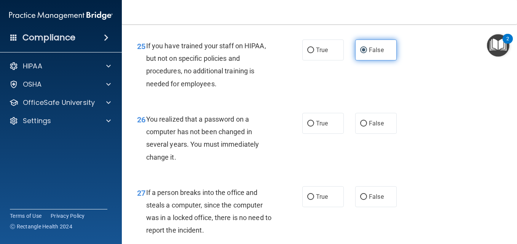
scroll to position [1821, 0]
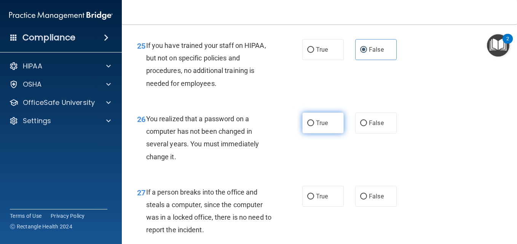
click at [319, 127] on span "True" at bounding box center [322, 122] width 12 height 7
click at [314, 126] on input "True" at bounding box center [310, 124] width 7 height 6
radio input "true"
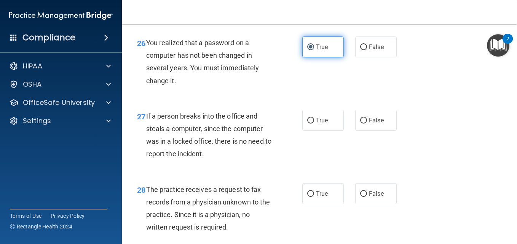
scroll to position [1899, 0]
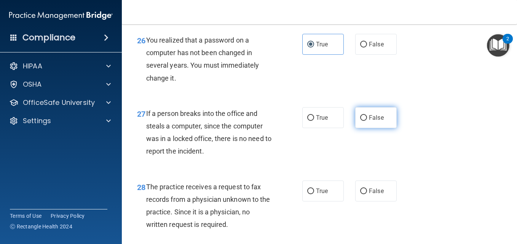
click at [374, 121] on span "False" at bounding box center [376, 117] width 15 height 7
click at [367, 121] on input "False" at bounding box center [363, 118] width 7 height 6
radio input "true"
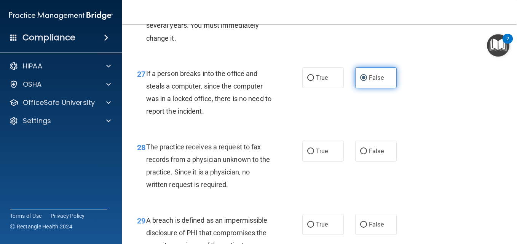
scroll to position [1966, 0]
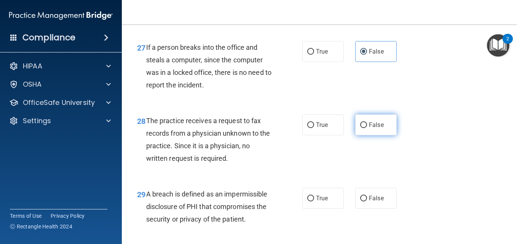
click at [383, 135] on label "False" at bounding box center [375, 125] width 41 height 21
click at [367, 128] on input "False" at bounding box center [363, 126] width 7 height 6
radio input "true"
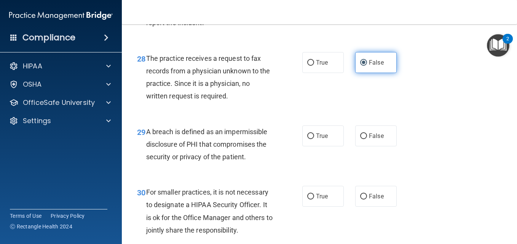
scroll to position [2031, 0]
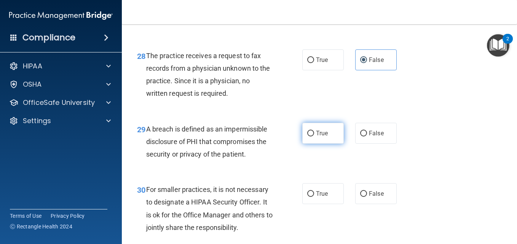
click at [309, 137] on input "True" at bounding box center [310, 134] width 7 height 6
radio input "true"
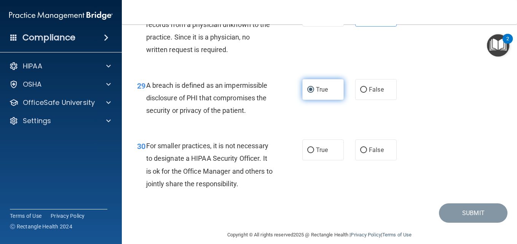
scroll to position [2096, 0]
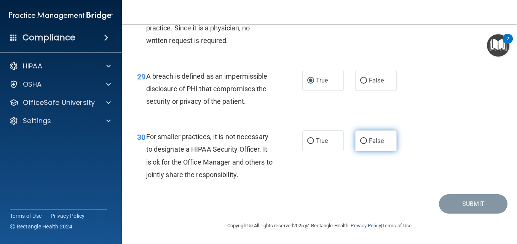
click at [370, 141] on span "False" at bounding box center [376, 140] width 15 height 7
click at [367, 141] on input "False" at bounding box center [363, 142] width 7 height 6
radio input "true"
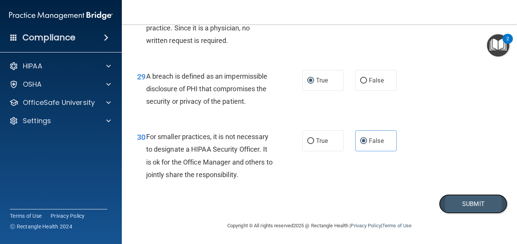
click at [476, 207] on button "Submit" at bounding box center [473, 203] width 68 height 19
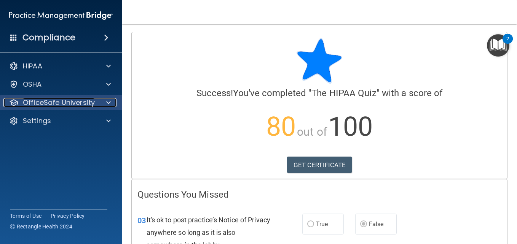
click at [78, 104] on p "OfficeSafe University" at bounding box center [59, 102] width 72 height 9
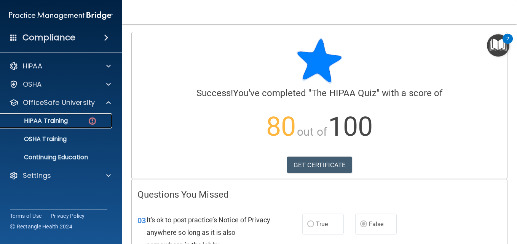
click at [56, 121] on p "HIPAA Training" at bounding box center [36, 121] width 63 height 8
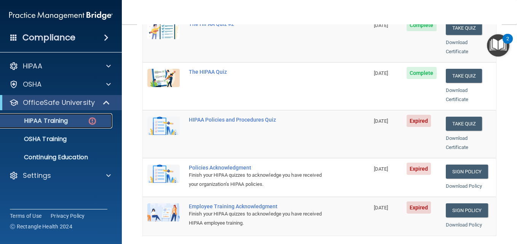
scroll to position [128, 0]
click at [451, 117] on button "Take Quiz" at bounding box center [464, 124] width 37 height 14
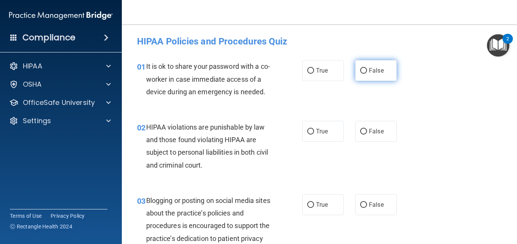
click at [370, 72] on span "False" at bounding box center [376, 70] width 15 height 7
click at [367, 72] on input "False" at bounding box center [363, 71] width 7 height 6
radio input "true"
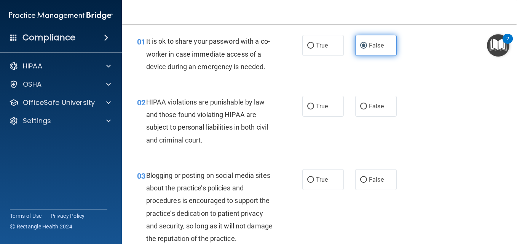
scroll to position [28, 0]
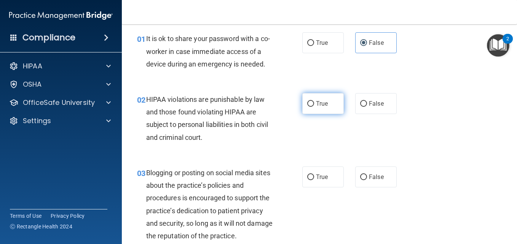
click at [315, 114] on label "True" at bounding box center [322, 103] width 41 height 21
click at [314, 107] on input "True" at bounding box center [310, 104] width 7 height 6
radio input "true"
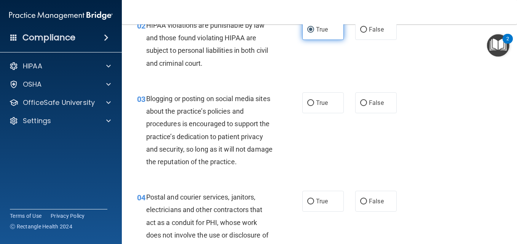
scroll to position [102, 0]
click at [369, 106] on span "False" at bounding box center [376, 102] width 15 height 7
click at [367, 106] on input "False" at bounding box center [363, 103] width 7 height 6
radio input "true"
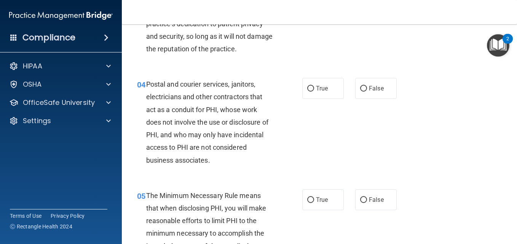
scroll to position [217, 0]
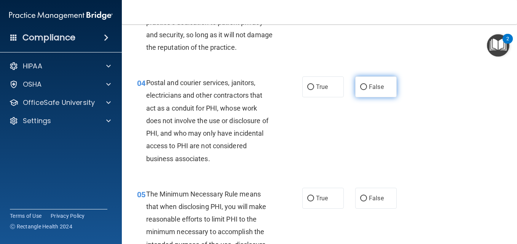
click at [375, 91] on span "False" at bounding box center [376, 86] width 15 height 7
click at [367, 90] on input "False" at bounding box center [363, 87] width 7 height 6
radio input "true"
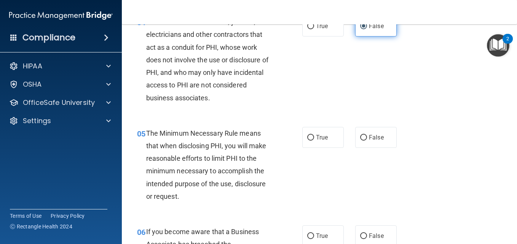
scroll to position [315, 0]
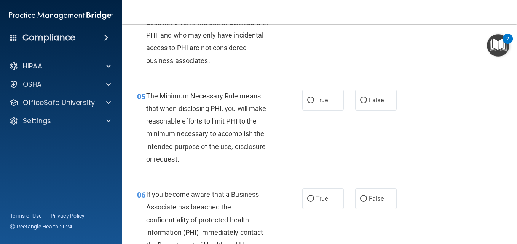
click at [317, 151] on div "05 The Minimum Necessary Rule means that when disclosing PHI, you will make rea…" at bounding box center [319, 129] width 376 height 99
click at [324, 104] on span "True" at bounding box center [322, 100] width 12 height 7
click at [314, 104] on input "True" at bounding box center [310, 101] width 7 height 6
radio input "true"
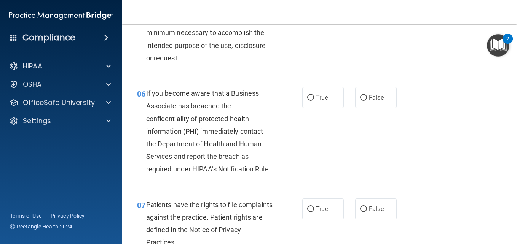
scroll to position [419, 0]
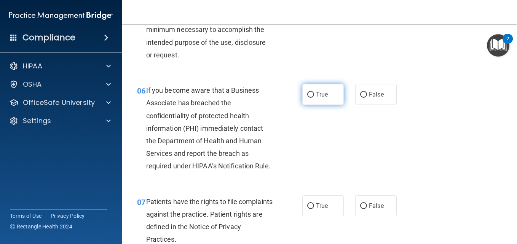
click at [325, 105] on label "True" at bounding box center [322, 94] width 41 height 21
click at [314, 98] on input "True" at bounding box center [310, 95] width 7 height 6
radio input "true"
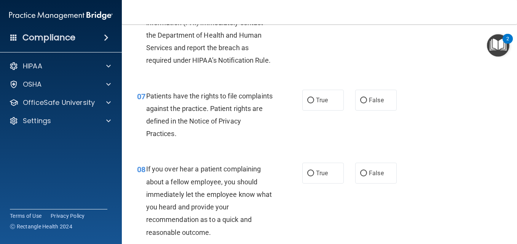
scroll to position [525, 0]
click at [319, 153] on div "07 Patients have the rights to file complaints against the practice. Patient ri…" at bounding box center [319, 116] width 376 height 73
click at [317, 110] on label "True" at bounding box center [322, 99] width 41 height 21
click at [314, 103] on input "True" at bounding box center [310, 100] width 7 height 6
radio input "true"
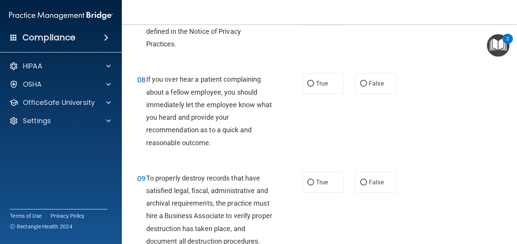
scroll to position [615, 0]
click at [366, 94] on label "False" at bounding box center [375, 83] width 41 height 21
click at [366, 86] on input "False" at bounding box center [363, 84] width 7 height 6
radio input "true"
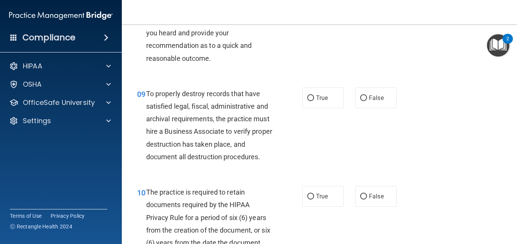
scroll to position [700, 0]
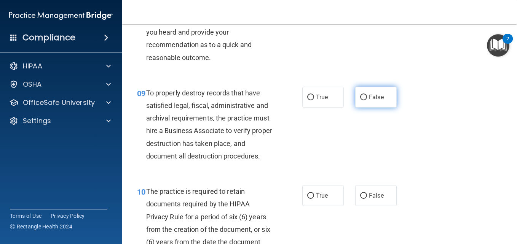
click at [385, 108] on label "False" at bounding box center [375, 97] width 41 height 21
click at [367, 100] on input "False" at bounding box center [363, 98] width 7 height 6
radio input "true"
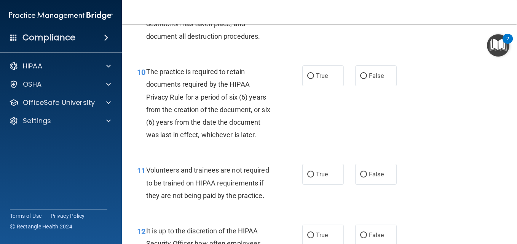
scroll to position [844, 0]
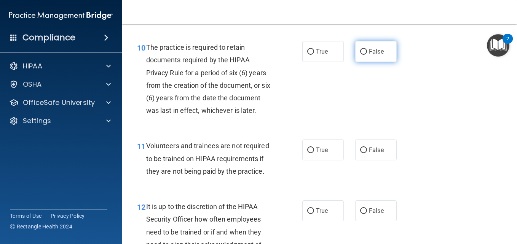
click at [374, 62] on label "False" at bounding box center [375, 51] width 41 height 21
click at [367, 55] on input "False" at bounding box center [363, 52] width 7 height 6
radio input "true"
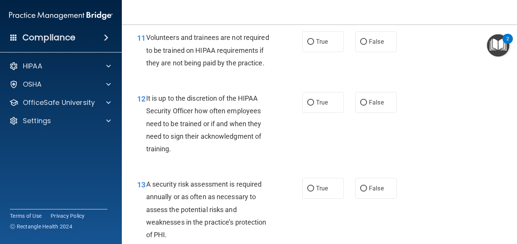
scroll to position [953, 0]
click at [377, 52] on label "False" at bounding box center [375, 41] width 41 height 21
click at [367, 45] on input "False" at bounding box center [363, 42] width 7 height 6
radio input "true"
click button "Take the quiz anyway!" at bounding box center [0, 0] width 0 height 0
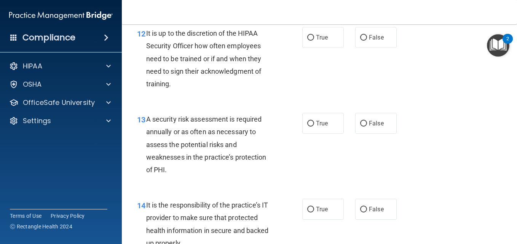
scroll to position [1018, 0]
click at [380, 48] on label "False" at bounding box center [375, 37] width 41 height 21
click at [367, 40] on input "False" at bounding box center [363, 38] width 7 height 6
radio input "true"
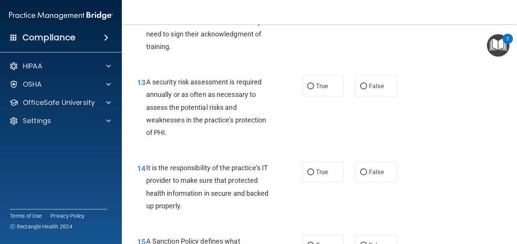
scroll to position [1055, 0]
click at [308, 89] on input "True" at bounding box center [310, 86] width 7 height 6
radio input "true"
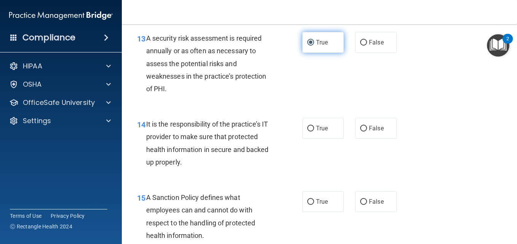
scroll to position [1099, 0]
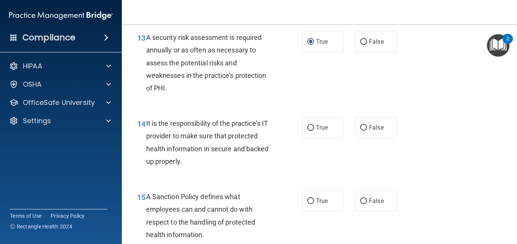
click at [315, 181] on div "14 It is the responsibility of the practice’s IT provider to make sure that pro…" at bounding box center [319, 144] width 376 height 73
click at [316, 131] on span "True" at bounding box center [322, 127] width 12 height 7
click at [314, 131] on input "True" at bounding box center [310, 128] width 7 height 6
radio input "true"
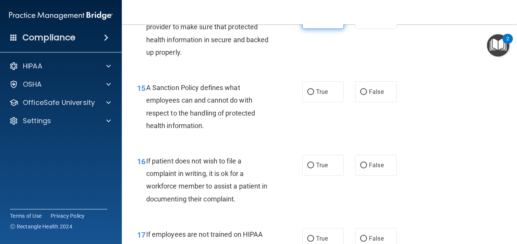
scroll to position [1215, 0]
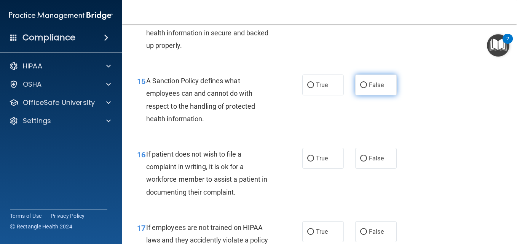
click at [381, 96] on label "False" at bounding box center [375, 85] width 41 height 21
click at [367, 88] on input "False" at bounding box center [363, 86] width 7 height 6
radio input "true"
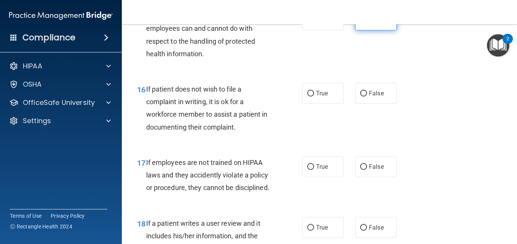
scroll to position [1281, 0]
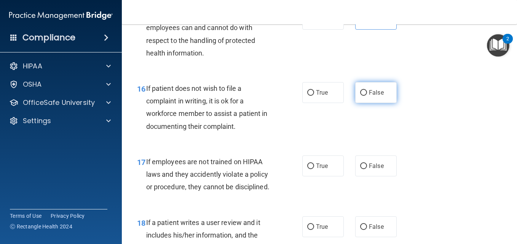
click at [365, 103] on label "False" at bounding box center [375, 92] width 41 height 21
click at [365, 96] on input "False" at bounding box center [363, 93] width 7 height 6
radio input "true"
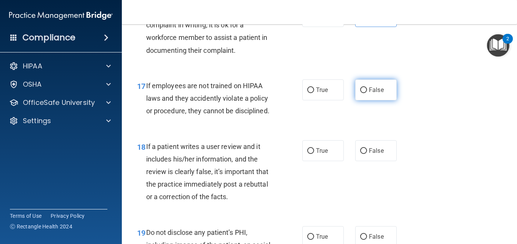
scroll to position [1360, 0]
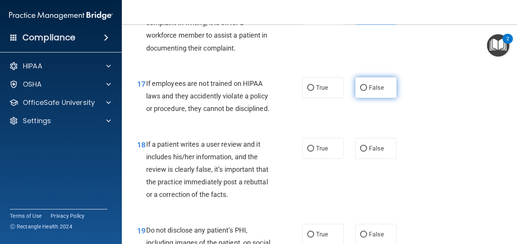
click at [382, 98] on label "False" at bounding box center [375, 87] width 41 height 21
click at [367, 91] on input "False" at bounding box center [363, 88] width 7 height 6
radio input "true"
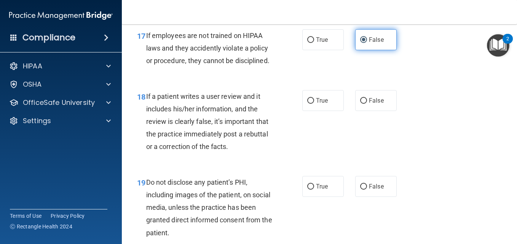
scroll to position [1408, 0]
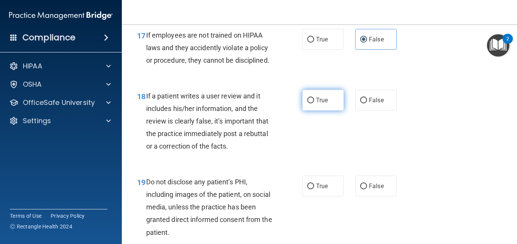
click at [316, 104] on span "True" at bounding box center [322, 100] width 12 height 7
click at [314, 104] on input "True" at bounding box center [310, 101] width 7 height 6
radio input "true"
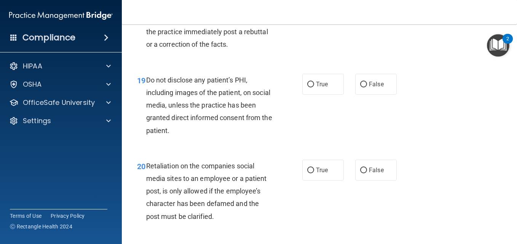
scroll to position [1510, 0]
click at [320, 88] on span "True" at bounding box center [322, 83] width 12 height 7
click at [314, 87] on input "True" at bounding box center [310, 84] width 7 height 6
radio input "true"
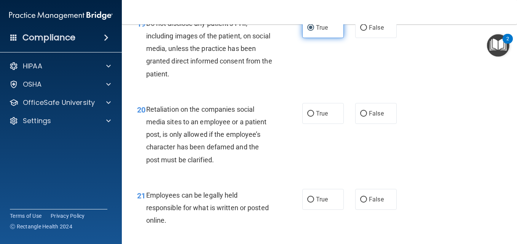
scroll to position [1569, 0]
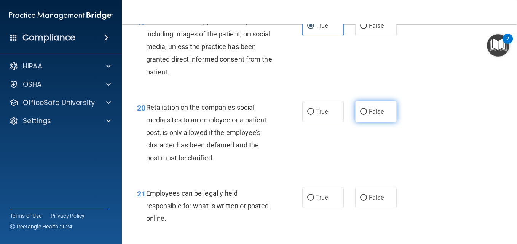
click at [375, 122] on label "False" at bounding box center [375, 111] width 41 height 21
click at [367, 115] on input "False" at bounding box center [363, 112] width 7 height 6
radio input "true"
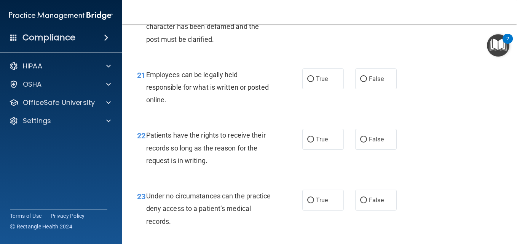
scroll to position [1688, 0]
click at [314, 89] on label "True" at bounding box center [322, 78] width 41 height 21
click at [314, 82] on input "True" at bounding box center [310, 79] width 7 height 6
radio input "true"
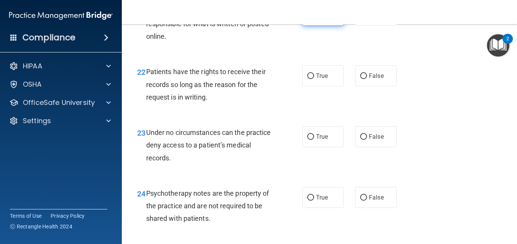
scroll to position [1751, 0]
click at [320, 86] on label "True" at bounding box center [322, 75] width 41 height 21
click at [314, 79] on input "True" at bounding box center [310, 76] width 7 height 6
radio input "true"
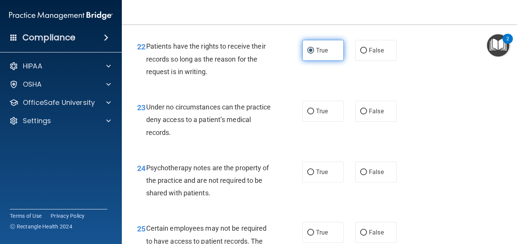
scroll to position [1780, 0]
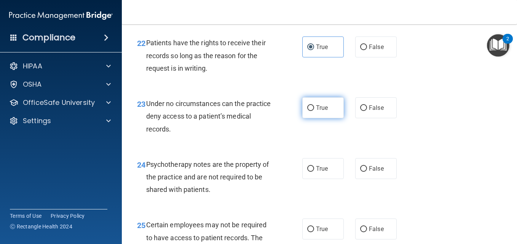
click at [327, 118] on label "True" at bounding box center [322, 107] width 41 height 21
click at [314, 111] on input "True" at bounding box center [310, 108] width 7 height 6
radio input "true"
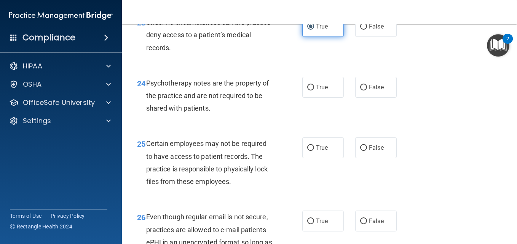
scroll to position [1862, 0]
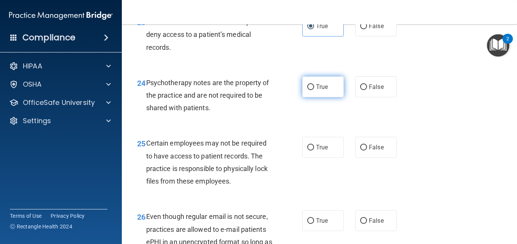
click at [335, 97] on label "True" at bounding box center [322, 86] width 41 height 21
click at [314, 90] on input "True" at bounding box center [310, 87] width 7 height 6
radio input "true"
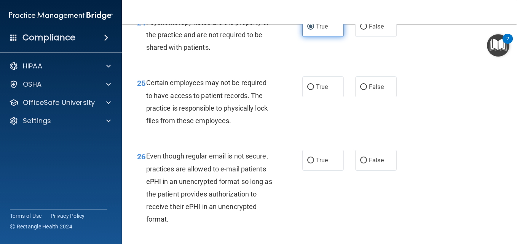
scroll to position [1923, 0]
click at [335, 97] on label "True" at bounding box center [322, 86] width 41 height 21
click at [314, 89] on input "True" at bounding box center [310, 87] width 7 height 6
radio input "true"
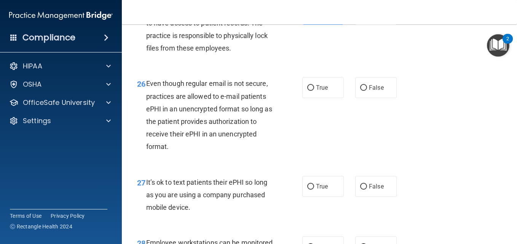
scroll to position [1995, 0]
click at [375, 98] on label "False" at bounding box center [375, 87] width 41 height 21
click at [367, 91] on input "False" at bounding box center [363, 88] width 7 height 6
radio input "true"
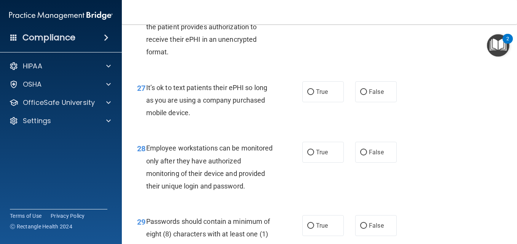
scroll to position [2106, 0]
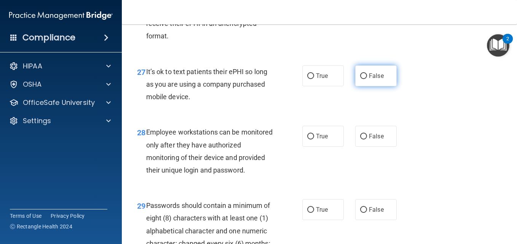
click at [373, 80] on span "False" at bounding box center [376, 75] width 15 height 7
click at [367, 79] on input "False" at bounding box center [363, 76] width 7 height 6
radio input "true"
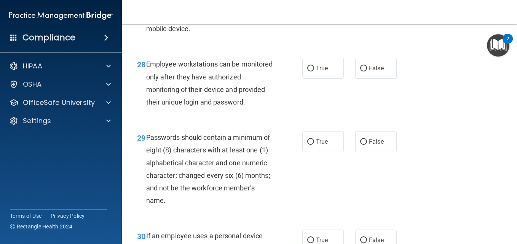
scroll to position [2174, 0]
click at [377, 78] on label "False" at bounding box center [375, 67] width 41 height 21
click at [367, 71] on input "False" at bounding box center [363, 68] width 7 height 6
radio input "true"
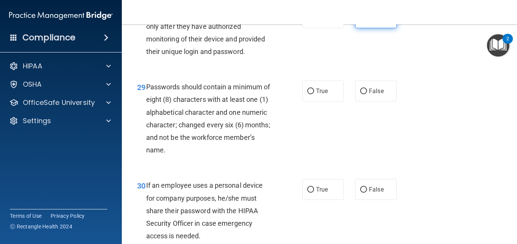
scroll to position [2263, 0]
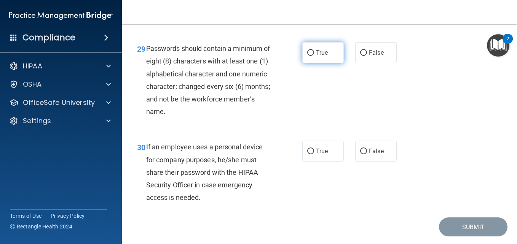
click at [326, 63] on label "True" at bounding box center [322, 52] width 41 height 21
click at [314, 56] on input "True" at bounding box center [310, 53] width 7 height 6
radio input "true"
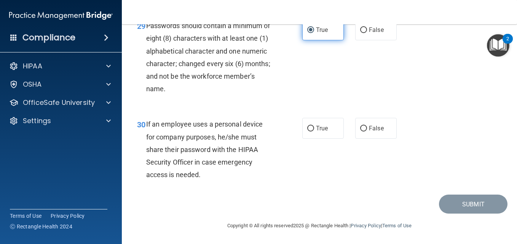
scroll to position [2325, 0]
click at [369, 132] on span "False" at bounding box center [376, 128] width 15 height 7
click at [367, 132] on input "False" at bounding box center [363, 129] width 7 height 6
radio input "true"
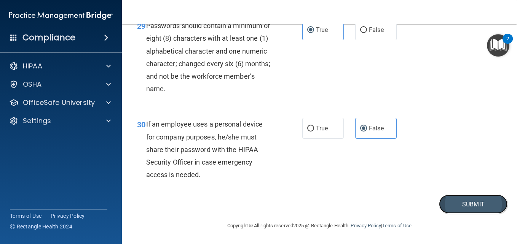
click at [469, 214] on button "Submit" at bounding box center [473, 204] width 68 height 19
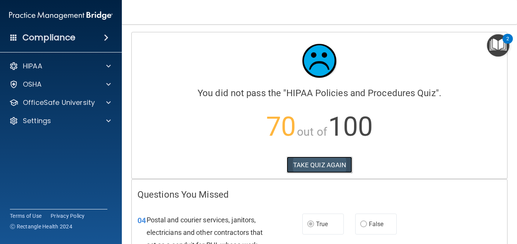
click at [316, 173] on button "TAKE QUIZ AGAIN" at bounding box center [320, 165] width 66 height 17
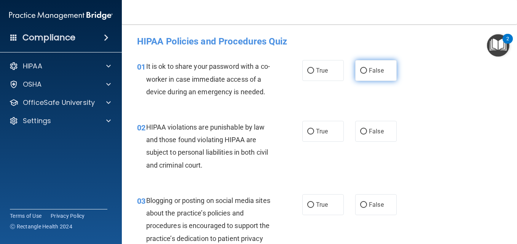
click at [374, 74] on label "False" at bounding box center [375, 70] width 41 height 21
click at [367, 74] on input "False" at bounding box center [363, 71] width 7 height 6
radio input "true"
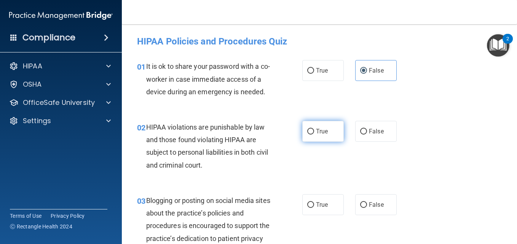
click at [322, 142] on label "True" at bounding box center [322, 131] width 41 height 21
click at [314, 135] on input "True" at bounding box center [310, 132] width 7 height 6
radio input "true"
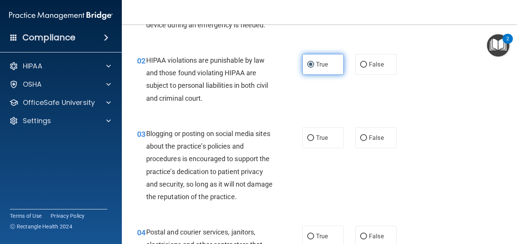
scroll to position [67, 0]
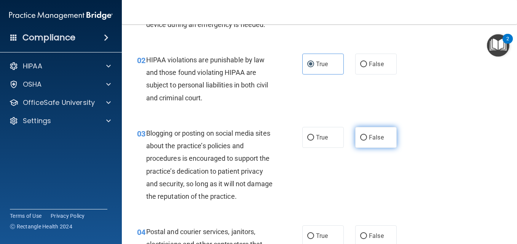
click at [373, 148] on label "False" at bounding box center [375, 137] width 41 height 21
click at [367, 141] on input "False" at bounding box center [363, 138] width 7 height 6
radio input "true"
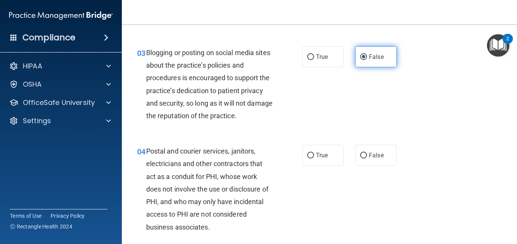
scroll to position [154, 0]
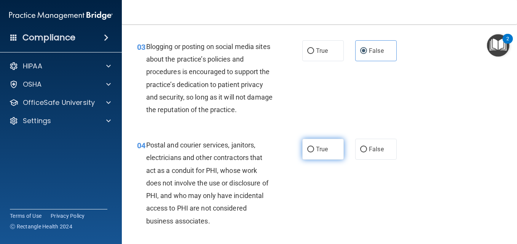
click at [319, 160] on label "True" at bounding box center [322, 149] width 41 height 21
click at [314, 153] on input "True" at bounding box center [310, 150] width 7 height 6
radio input "true"
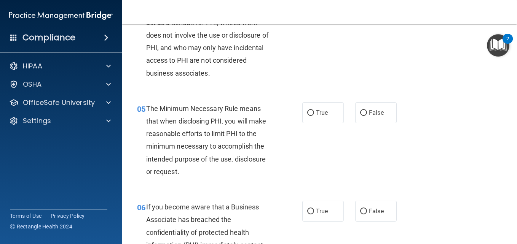
scroll to position [306, 0]
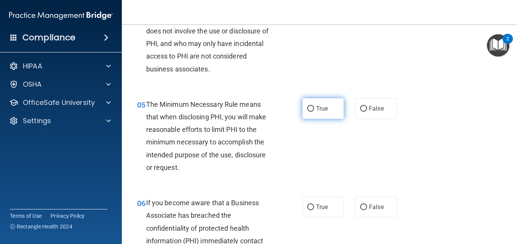
click at [318, 112] on span "True" at bounding box center [322, 108] width 12 height 7
click at [314, 112] on input "True" at bounding box center [310, 109] width 7 height 6
radio input "true"
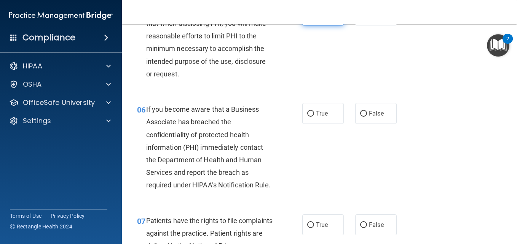
scroll to position [402, 0]
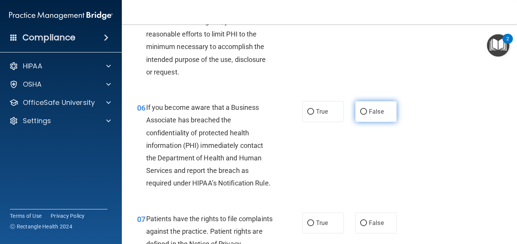
click at [377, 122] on label "False" at bounding box center [375, 111] width 41 height 21
click at [367, 115] on input "False" at bounding box center [363, 112] width 7 height 6
radio input "true"
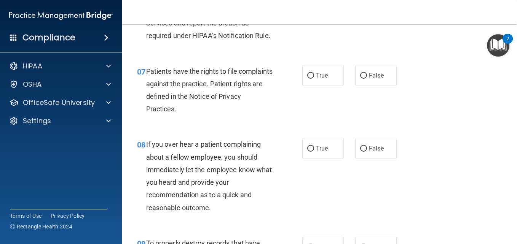
scroll to position [551, 0]
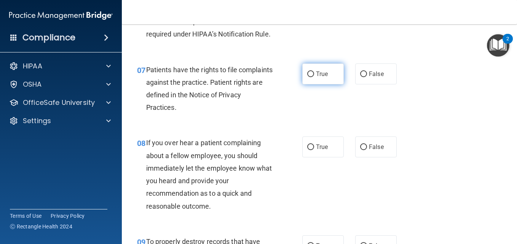
click at [325, 78] on span "True" at bounding box center [322, 73] width 12 height 7
click at [314, 77] on input "True" at bounding box center [310, 75] width 7 height 6
radio input "true"
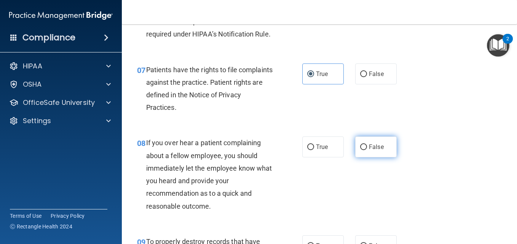
click at [374, 158] on label "False" at bounding box center [375, 147] width 41 height 21
click at [367, 150] on input "False" at bounding box center [363, 148] width 7 height 6
radio input "true"
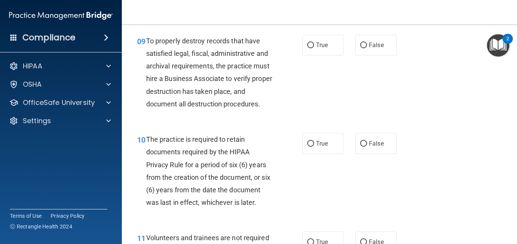
scroll to position [753, 0]
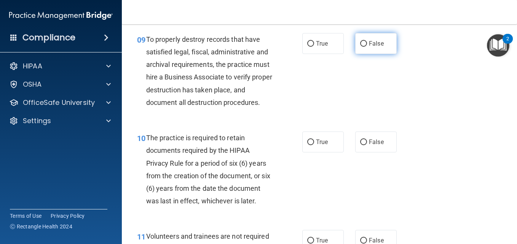
click at [380, 54] on label "False" at bounding box center [375, 43] width 41 height 21
click at [367, 47] on input "False" at bounding box center [363, 44] width 7 height 6
radio input "true"
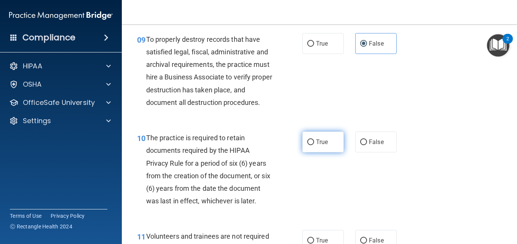
click at [315, 153] on label "True" at bounding box center [322, 142] width 41 height 21
click at [314, 145] on input "True" at bounding box center [310, 143] width 7 height 6
radio input "true"
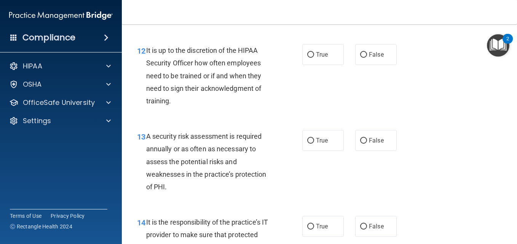
scroll to position [1000, 0]
radio input "true"
click at [378, 66] on label "False" at bounding box center [375, 55] width 41 height 21
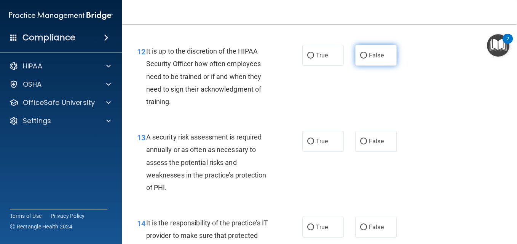
click at [367, 59] on input "False" at bounding box center [363, 56] width 7 height 6
radio input "true"
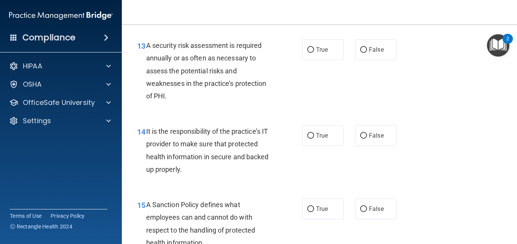
scroll to position [1094, 0]
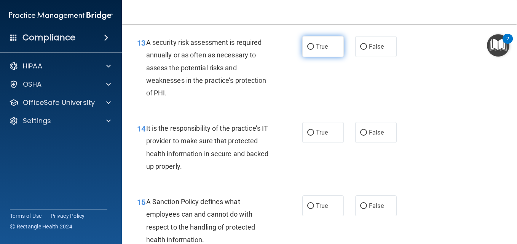
click at [317, 50] on span "True" at bounding box center [322, 46] width 12 height 7
click at [314, 50] on input "True" at bounding box center [310, 47] width 7 height 6
radio input "true"
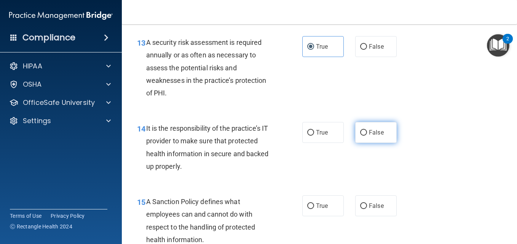
click at [370, 136] on span "False" at bounding box center [376, 132] width 15 height 7
click at [367, 136] on input "False" at bounding box center [363, 133] width 7 height 6
radio input "true"
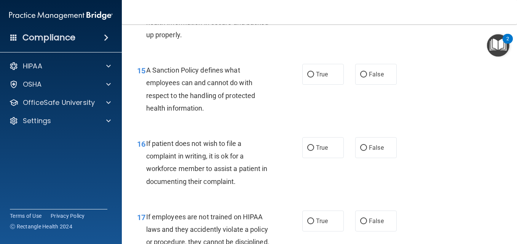
scroll to position [1231, 0]
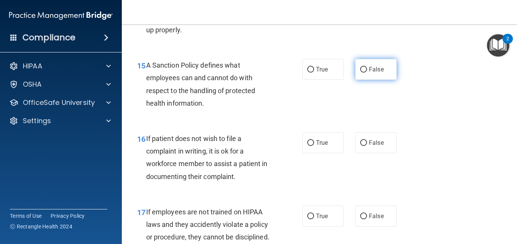
click at [370, 73] on span "False" at bounding box center [376, 69] width 15 height 7
click at [367, 73] on input "False" at bounding box center [363, 70] width 7 height 6
radio input "true"
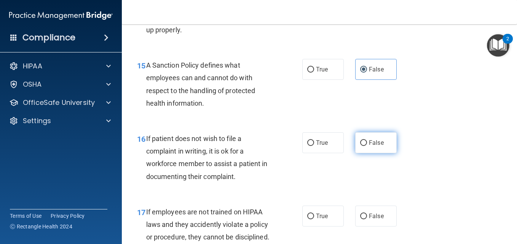
click at [370, 153] on label "False" at bounding box center [375, 142] width 41 height 21
click at [367, 146] on input "False" at bounding box center [363, 143] width 7 height 6
radio input "true"
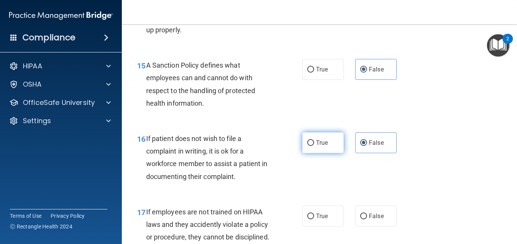
click at [321, 153] on label "True" at bounding box center [322, 142] width 41 height 21
click at [314, 146] on input "True" at bounding box center [310, 143] width 7 height 6
radio input "true"
radio input "false"
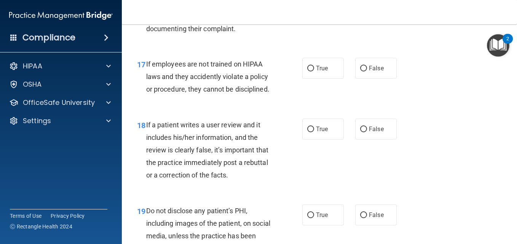
scroll to position [1380, 0]
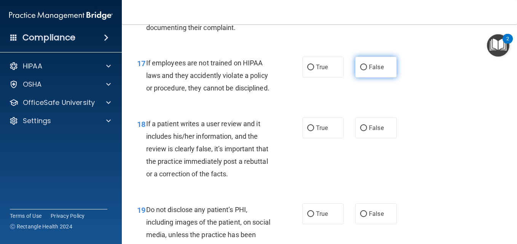
click at [375, 78] on label "False" at bounding box center [375, 67] width 41 height 21
click at [367, 70] on input "False" at bounding box center [363, 68] width 7 height 6
radio input "true"
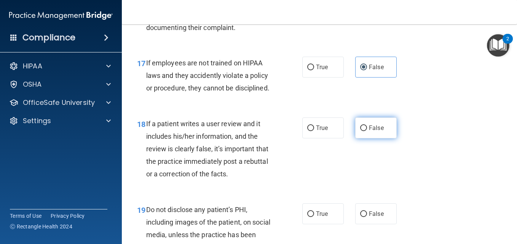
click at [374, 139] on label "False" at bounding box center [375, 128] width 41 height 21
click at [367, 131] on input "False" at bounding box center [363, 129] width 7 height 6
radio input "true"
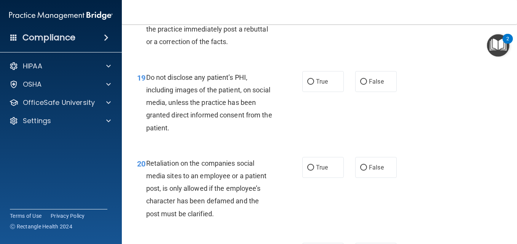
scroll to position [1516, 0]
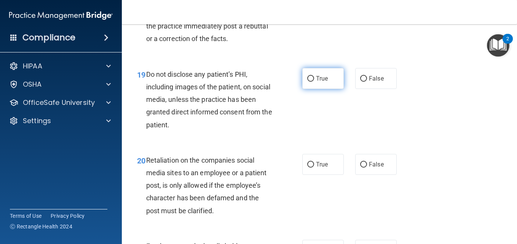
click at [321, 82] on span "True" at bounding box center [322, 78] width 12 height 7
click at [314, 82] on input "True" at bounding box center [310, 79] width 7 height 6
radio input "true"
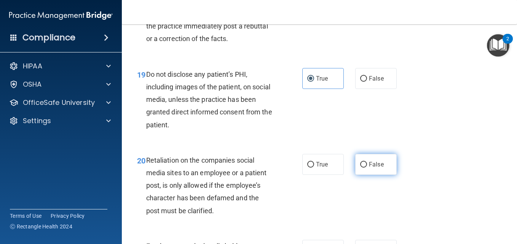
click at [378, 168] on span "False" at bounding box center [376, 164] width 15 height 7
click at [367, 168] on input "False" at bounding box center [363, 165] width 7 height 6
radio input "true"
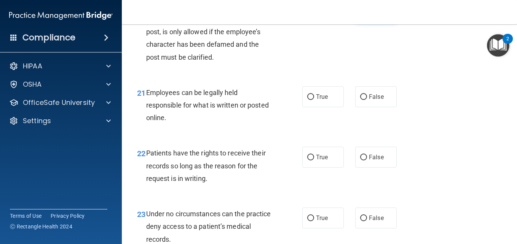
scroll to position [1672, 0]
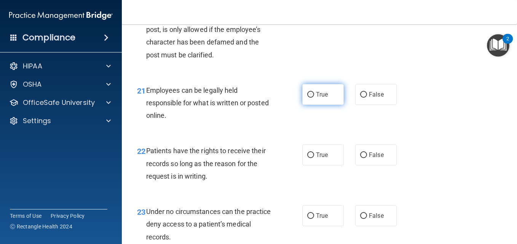
click at [311, 98] on input "True" at bounding box center [310, 95] width 7 height 6
radio input "true"
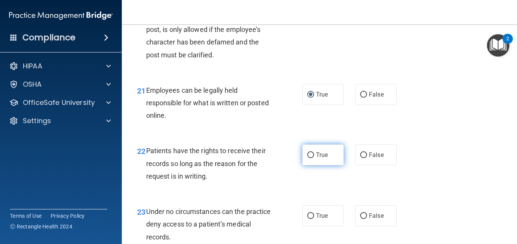
click at [314, 166] on label "True" at bounding box center [322, 155] width 41 height 21
click at [314, 158] on input "True" at bounding box center [310, 156] width 7 height 6
radio input "true"
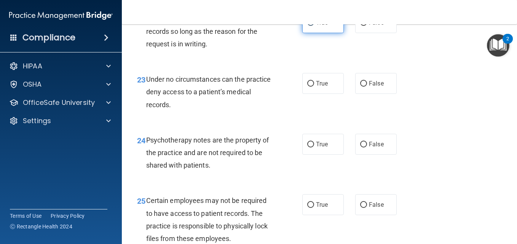
scroll to position [1805, 0]
click at [376, 94] on label "False" at bounding box center [375, 83] width 41 height 21
click at [367, 86] on input "False" at bounding box center [363, 84] width 7 height 6
radio input "true"
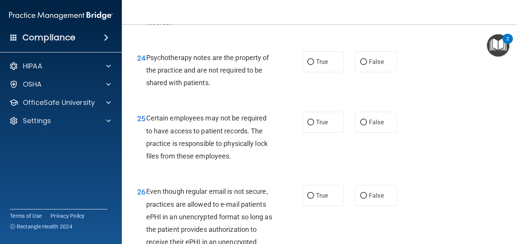
scroll to position [1888, 0]
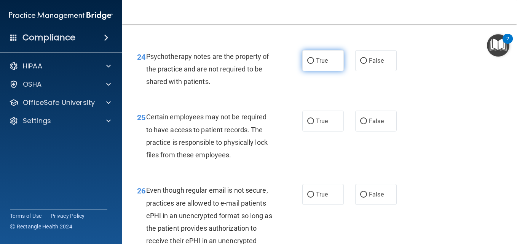
click at [321, 64] on span "True" at bounding box center [322, 60] width 12 height 7
click at [314, 64] on input "True" at bounding box center [310, 61] width 7 height 6
radio input "true"
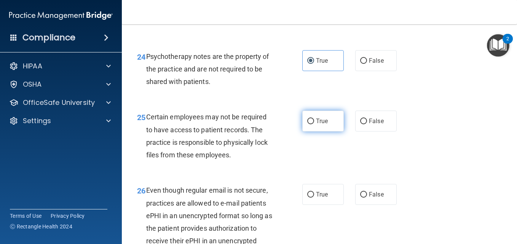
click at [314, 132] on label "True" at bounding box center [322, 121] width 41 height 21
click at [314, 124] on input "True" at bounding box center [310, 122] width 7 height 6
radio input "true"
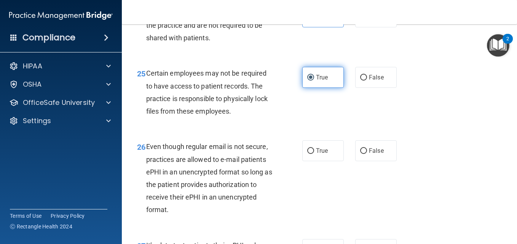
scroll to position [1986, 0]
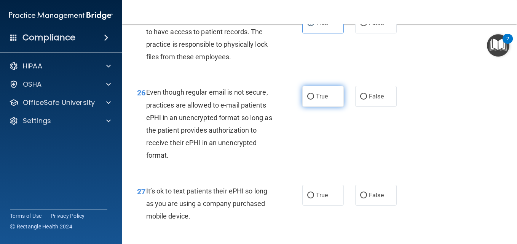
click at [327, 107] on label "True" at bounding box center [322, 96] width 41 height 21
click at [314, 100] on input "True" at bounding box center [310, 97] width 7 height 6
radio input "true"
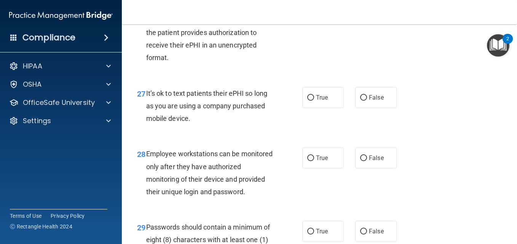
scroll to position [2090, 0]
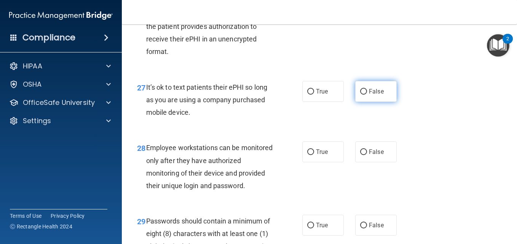
click at [375, 102] on label "False" at bounding box center [375, 91] width 41 height 21
click at [367, 95] on input "False" at bounding box center [363, 92] width 7 height 6
radio input "true"
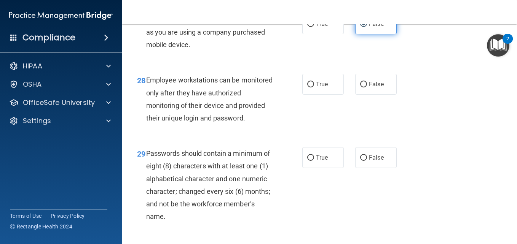
scroll to position [2161, 0]
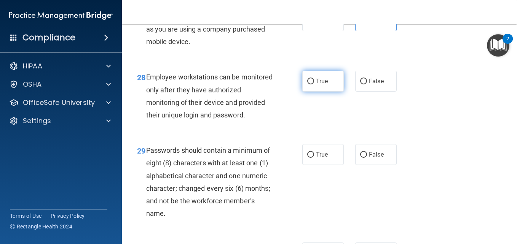
click at [325, 85] on span "True" at bounding box center [322, 81] width 12 height 7
click at [314, 84] on input "True" at bounding box center [310, 82] width 7 height 6
radio input "true"
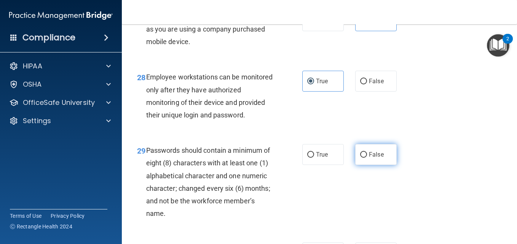
click at [378, 158] on span "False" at bounding box center [376, 154] width 15 height 7
click at [367, 158] on input "False" at bounding box center [363, 155] width 7 height 6
radio input "true"
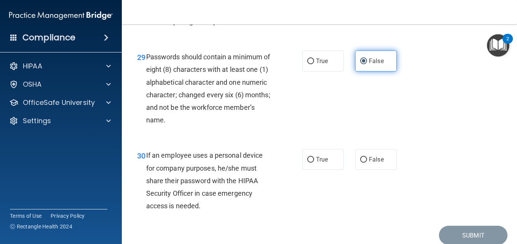
scroll to position [2256, 0]
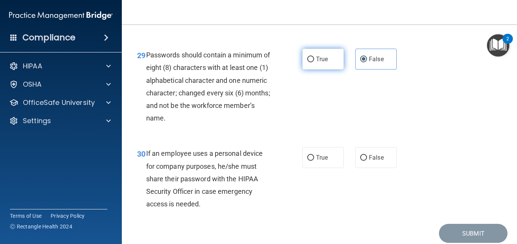
click at [326, 70] on label "True" at bounding box center [322, 59] width 41 height 21
click at [314, 62] on input "True" at bounding box center [310, 60] width 7 height 6
radio input "true"
radio input "false"
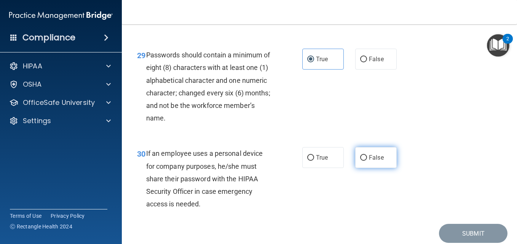
click at [373, 161] on span "False" at bounding box center [376, 157] width 15 height 7
click at [367, 161] on input "False" at bounding box center [363, 158] width 7 height 6
radio input "true"
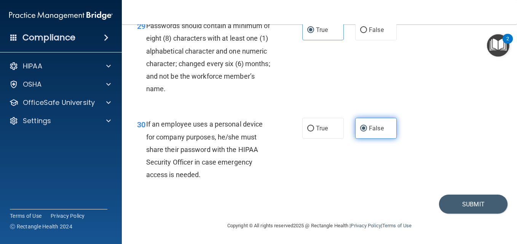
scroll to position [2349, 0]
click at [473, 213] on button "Submit" at bounding box center [473, 204] width 68 height 19
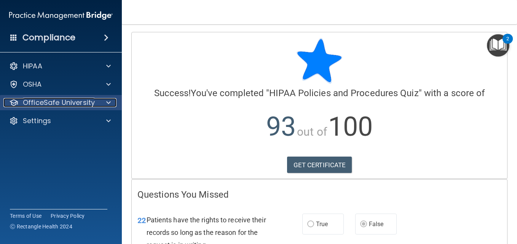
click at [90, 100] on p "OfficeSafe University" at bounding box center [59, 102] width 72 height 9
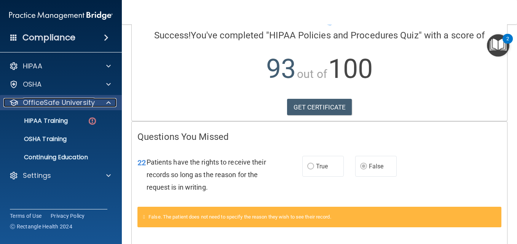
scroll to position [48, 0]
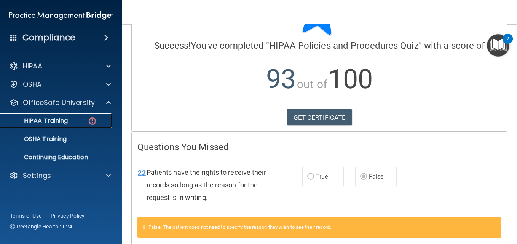
click at [74, 122] on div "HIPAA Training" at bounding box center [57, 121] width 104 height 8
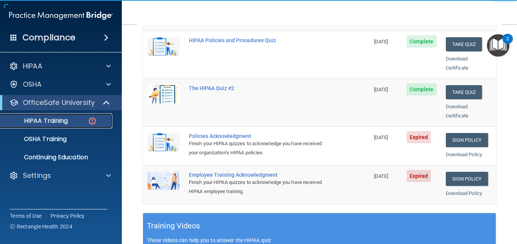
scroll to position [161, 0]
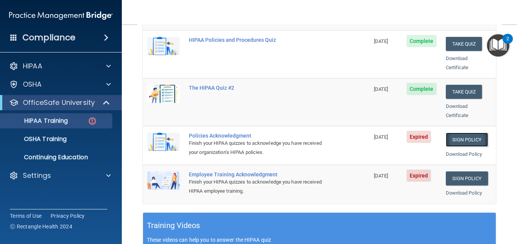
click at [458, 133] on link "Sign Policy" at bounding box center [467, 140] width 42 height 14
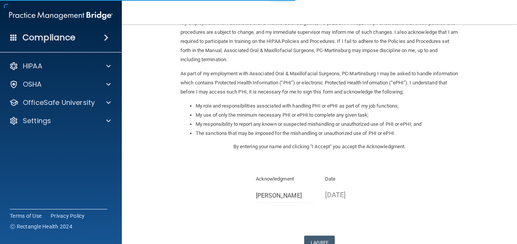
scroll to position [113, 0]
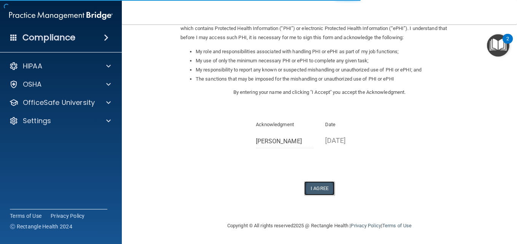
click at [326, 186] on button "I Agree" at bounding box center [319, 189] width 30 height 14
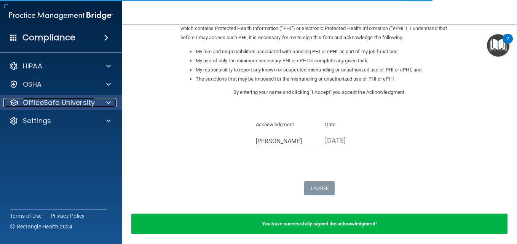
click at [65, 105] on p "OfficeSafe University" at bounding box center [59, 102] width 72 height 9
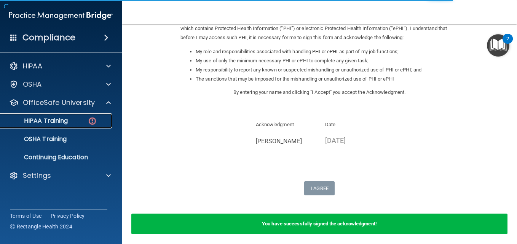
click at [67, 125] on p "HIPAA Training" at bounding box center [36, 121] width 63 height 8
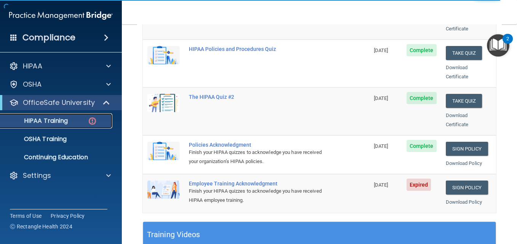
scroll to position [151, 0]
click at [465, 181] on link "Sign Policy" at bounding box center [467, 188] width 42 height 14
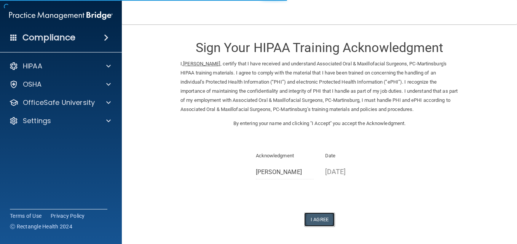
click at [315, 218] on button "I Agree" at bounding box center [319, 220] width 30 height 14
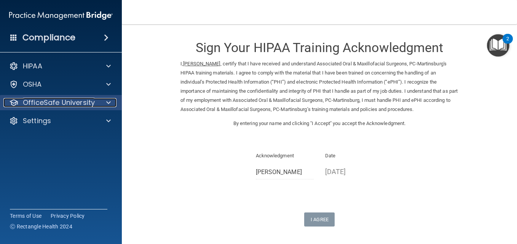
click at [77, 101] on p "OfficeSafe University" at bounding box center [59, 102] width 72 height 9
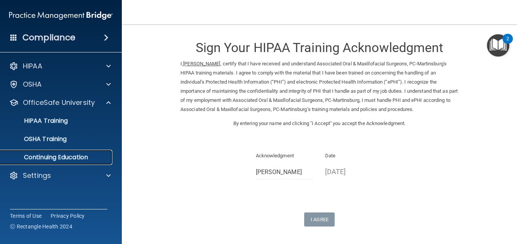
click at [70, 156] on p "Continuing Education" at bounding box center [57, 158] width 104 height 8
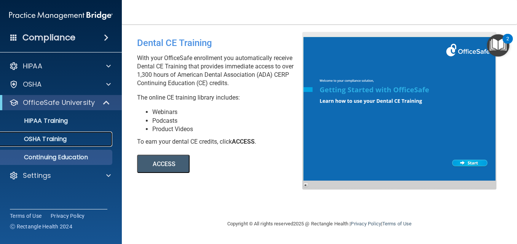
click at [54, 141] on p "OSHA Training" at bounding box center [36, 139] width 62 height 8
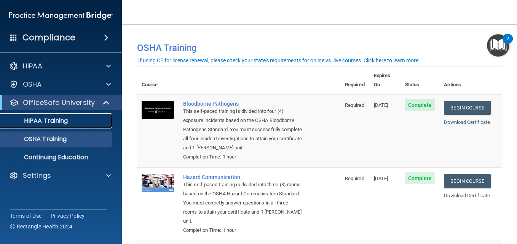
click at [45, 128] on link "HIPAA Training" at bounding box center [52, 120] width 120 height 15
